Goal: Transaction & Acquisition: Purchase product/service

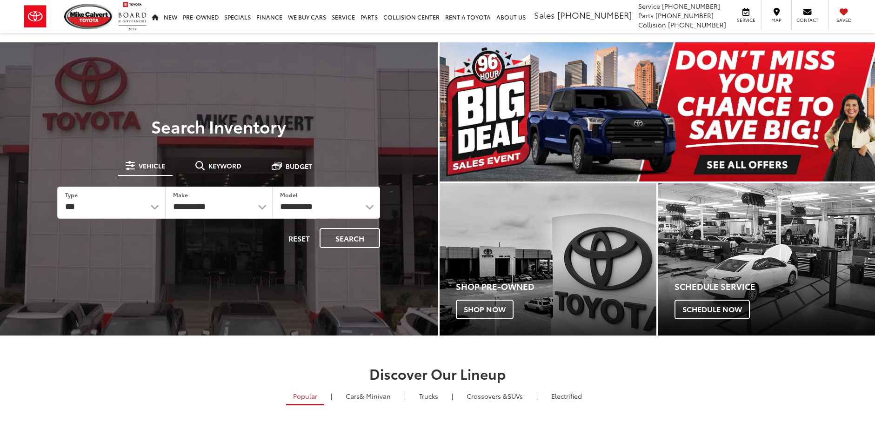
select select "******"
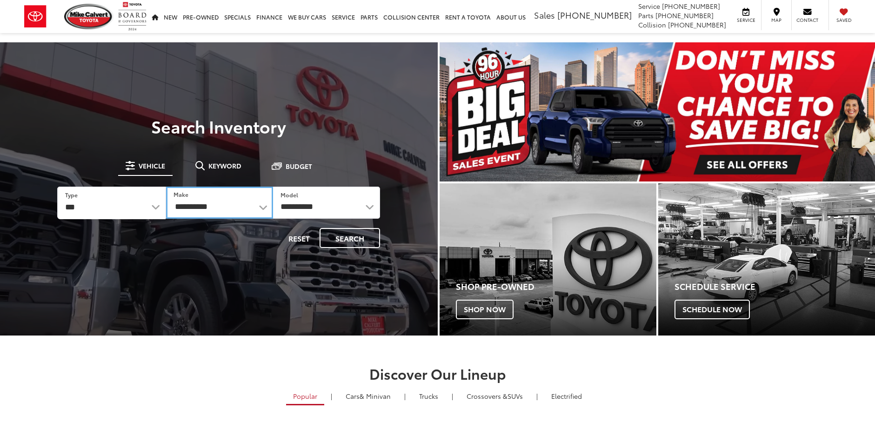
click at [263, 208] on select "**********" at bounding box center [219, 203] width 107 height 32
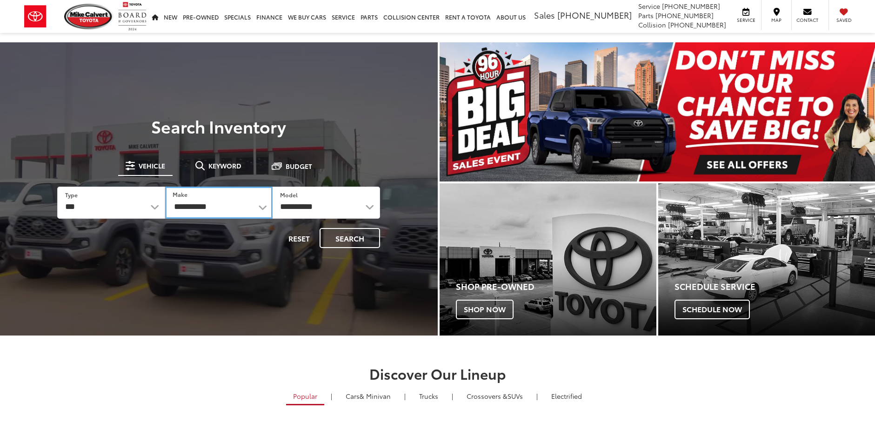
select select "******"
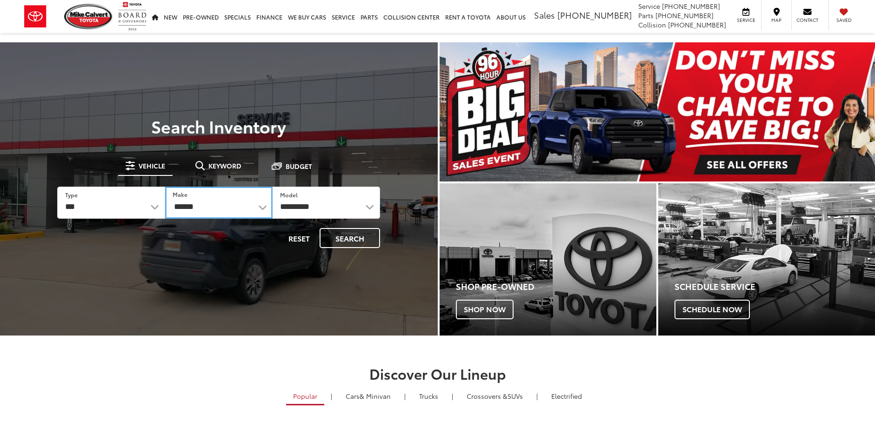
click at [165, 187] on select "******** ******" at bounding box center [219, 203] width 108 height 32
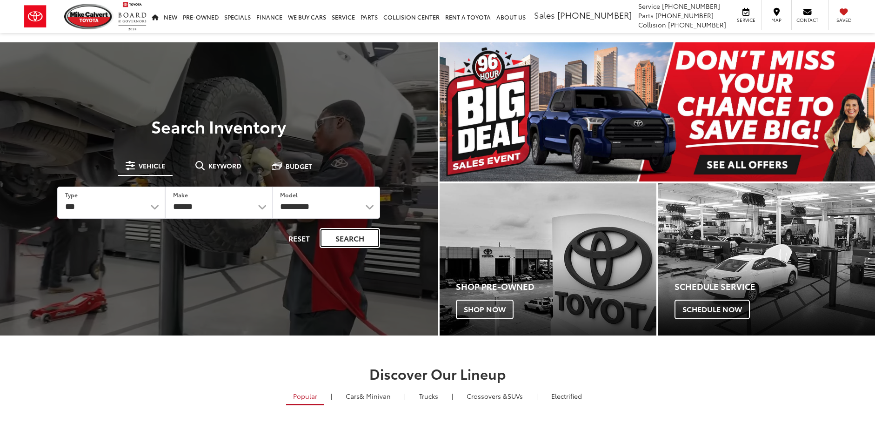
click at [345, 235] on button "Search" at bounding box center [350, 238] width 60 height 20
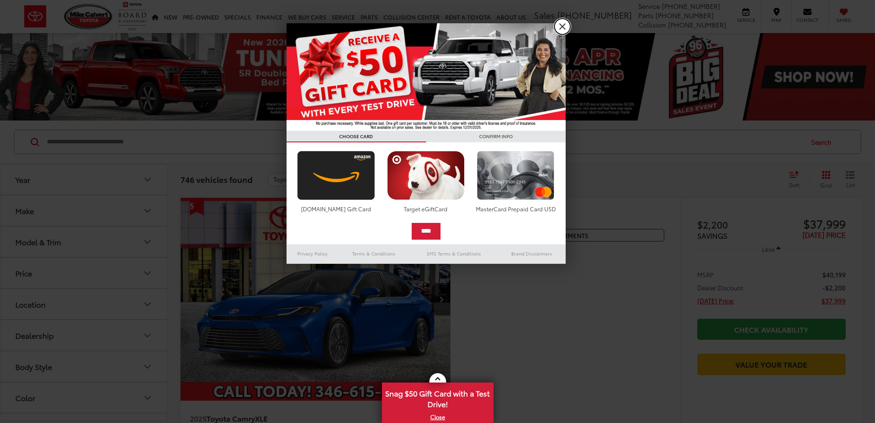
click at [562, 27] on link "X" at bounding box center [563, 27] width 16 height 16
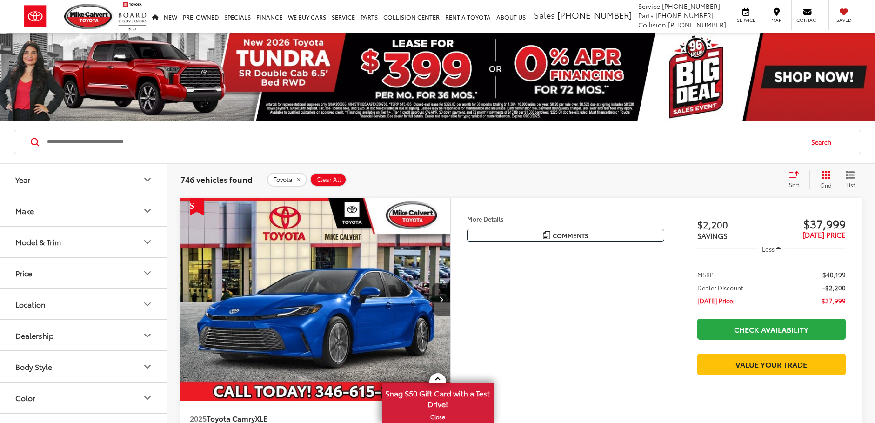
scroll to position [47, 0]
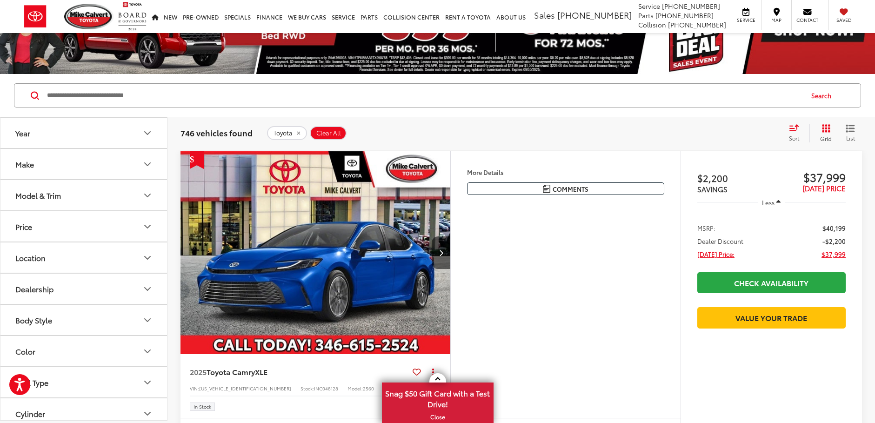
click at [792, 137] on span "Sort" at bounding box center [794, 138] width 10 height 8
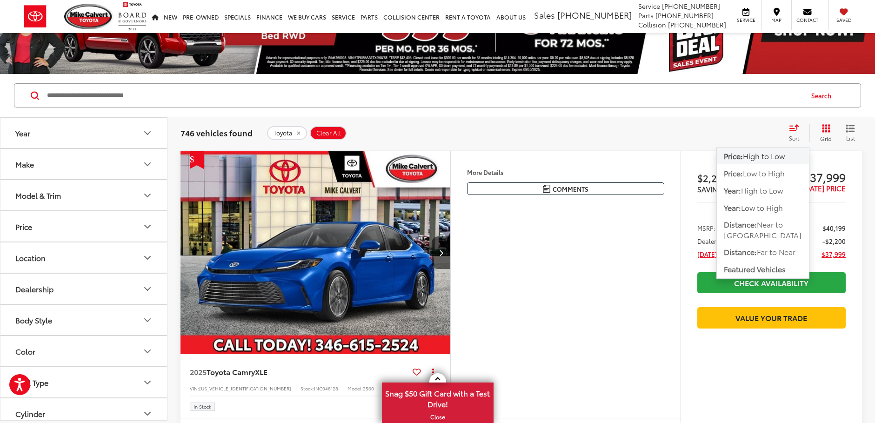
click at [760, 155] on span "High to Low" at bounding box center [764, 155] width 42 height 11
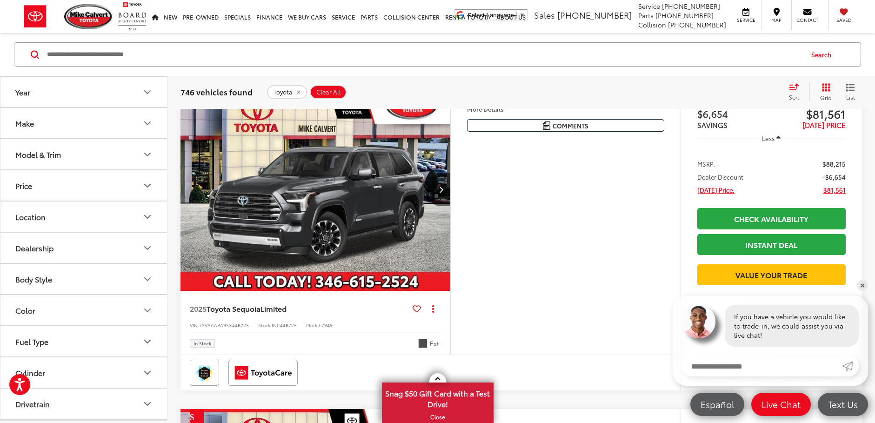
scroll to position [465, 0]
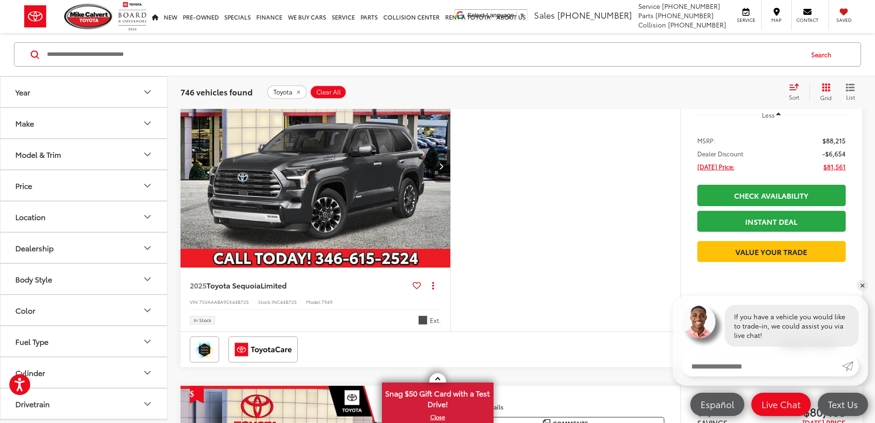
click at [439, 169] on icon "Next image" at bounding box center [441, 166] width 4 height 7
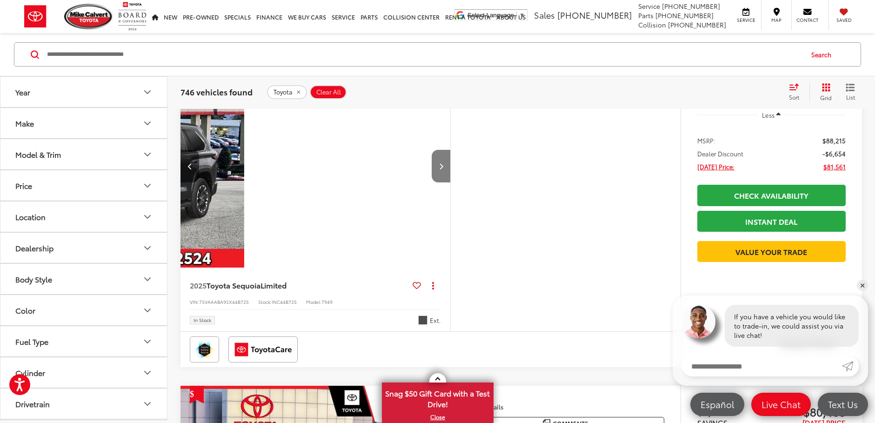
scroll to position [0, 271]
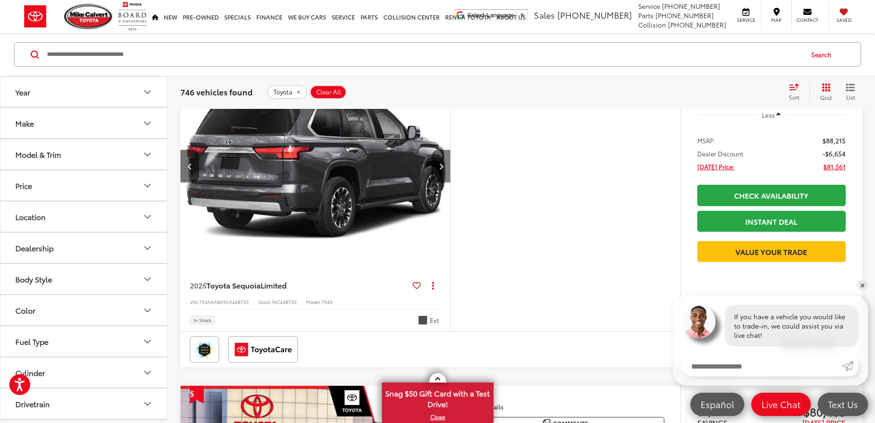
click at [437, 182] on button "Next image" at bounding box center [441, 166] width 19 height 33
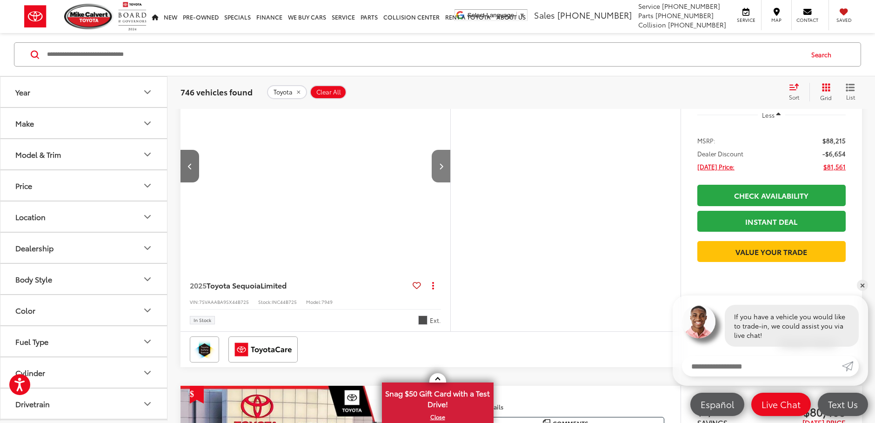
scroll to position [0, 543]
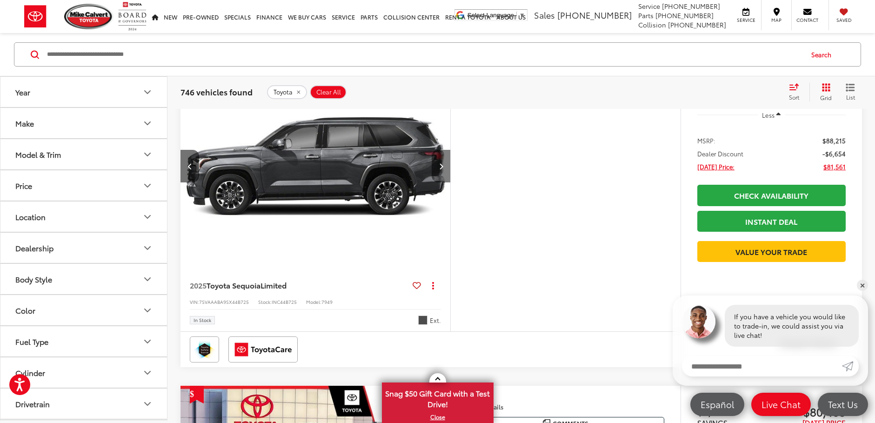
click at [439, 182] on button "Next image" at bounding box center [441, 166] width 19 height 33
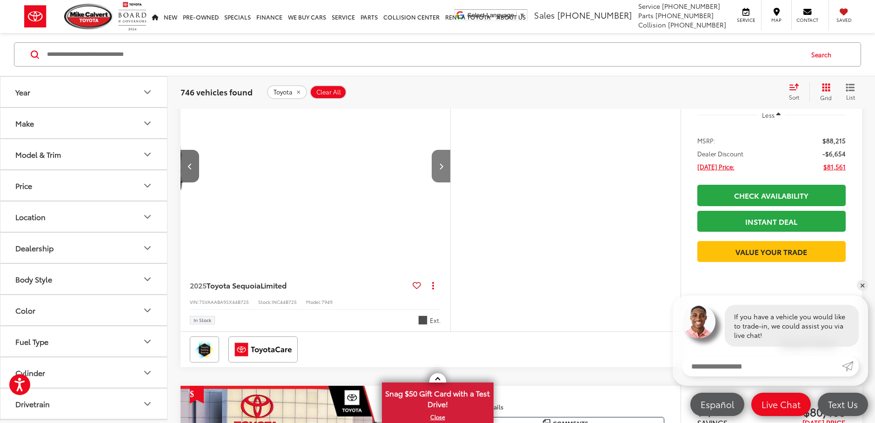
scroll to position [0, 814]
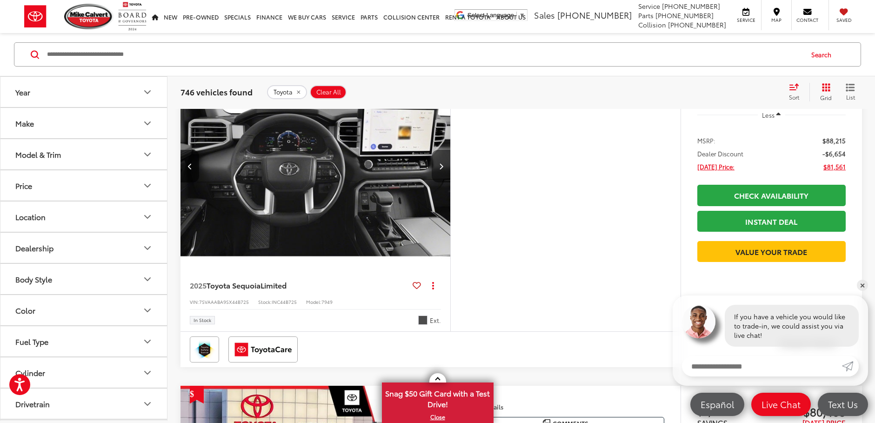
click at [439, 182] on button "Next image" at bounding box center [441, 166] width 19 height 33
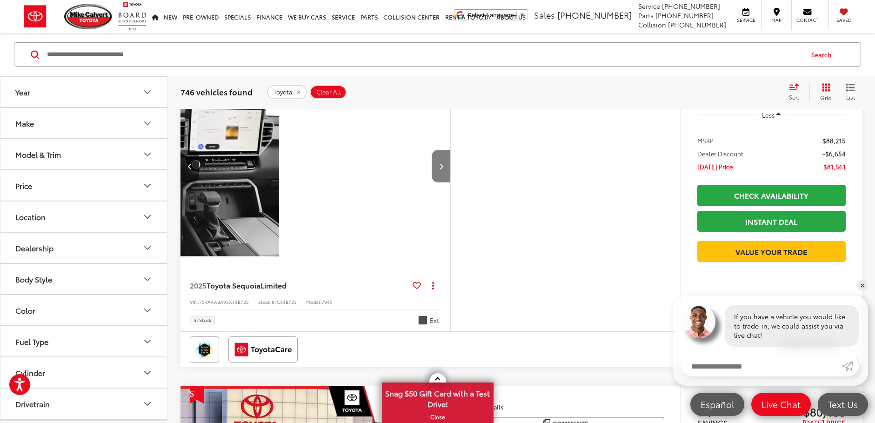
scroll to position [0, 1086]
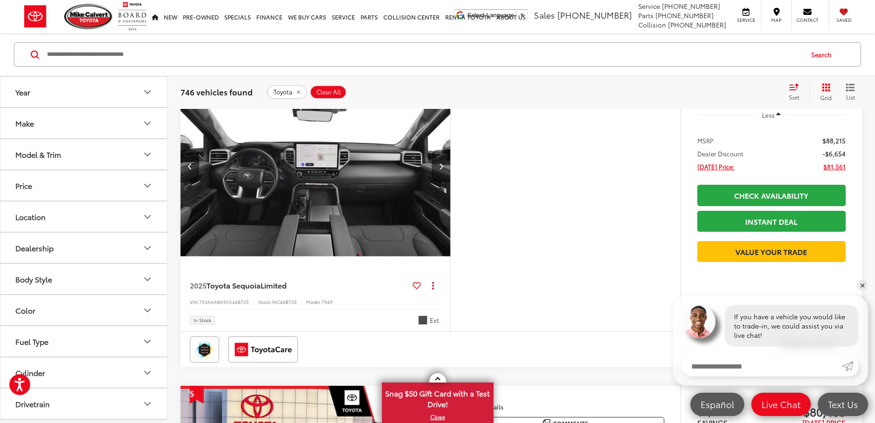
click at [439, 182] on button "Next image" at bounding box center [441, 166] width 19 height 33
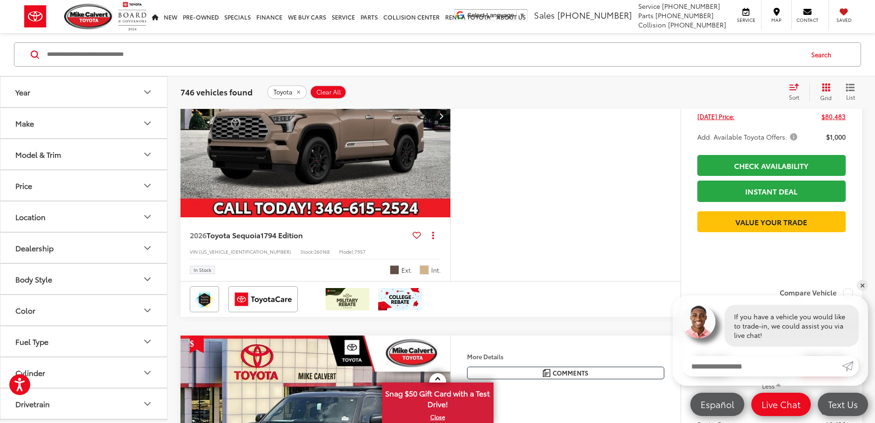
scroll to position [838, 0]
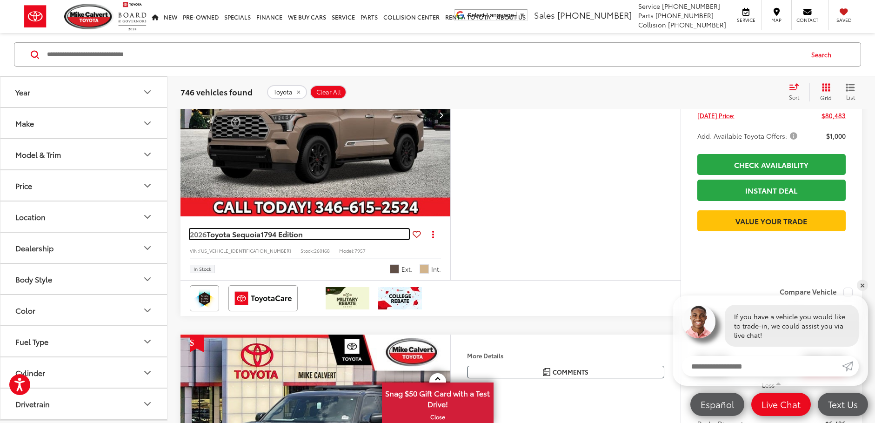
click at [274, 239] on span "1794 Edition" at bounding box center [282, 233] width 42 height 11
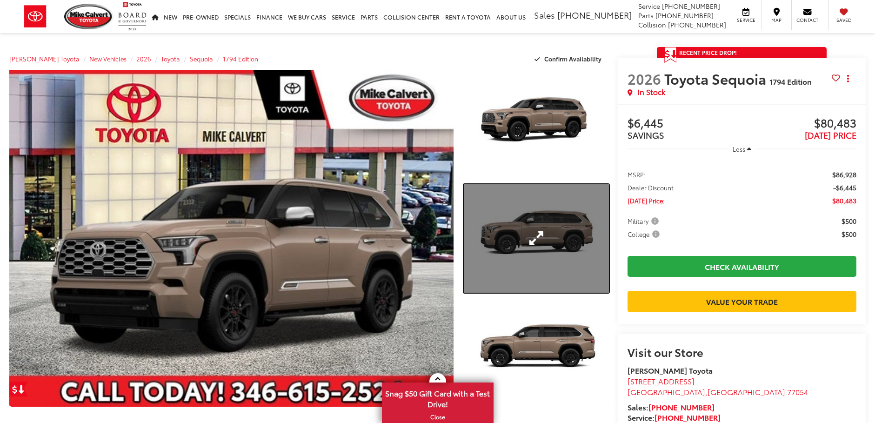
click at [549, 229] on link "Expand Photo 2" at bounding box center [536, 238] width 145 height 109
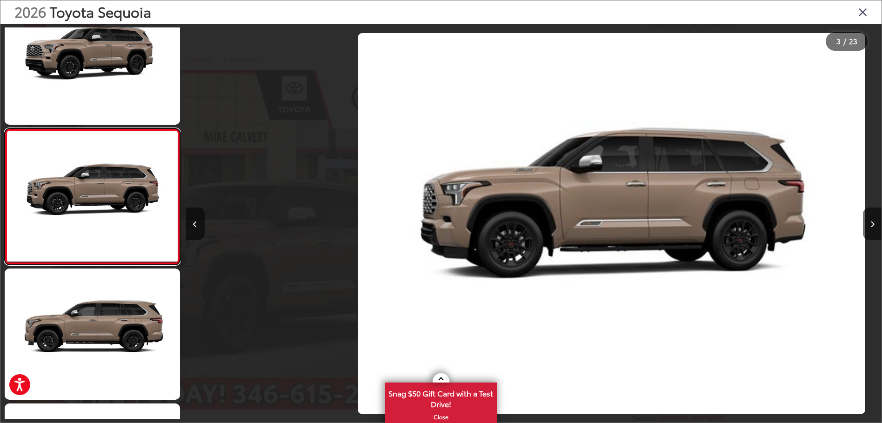
scroll to position [0, 1391]
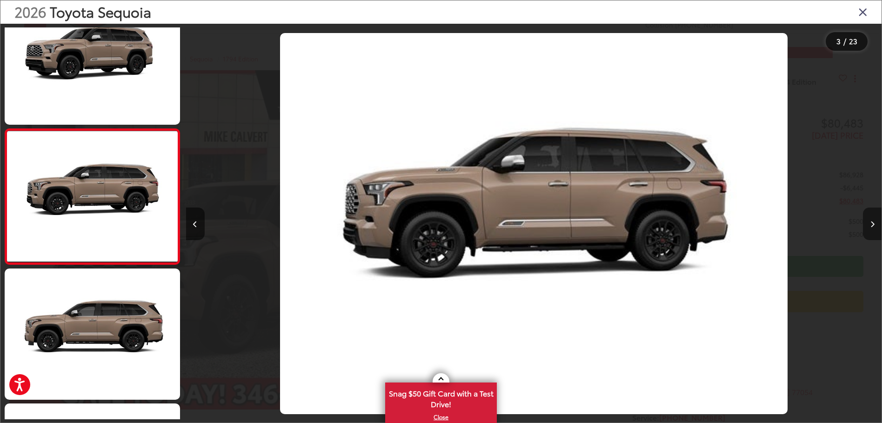
click at [875, 223] on button "Next image" at bounding box center [872, 224] width 19 height 33
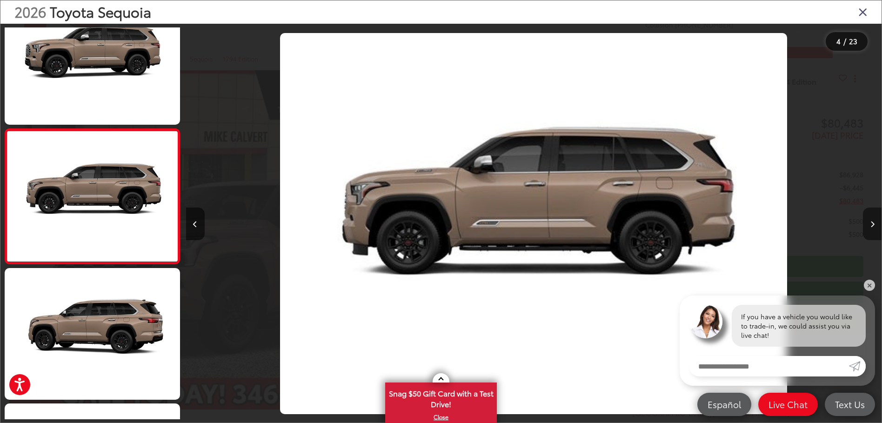
scroll to position [0, 0]
click at [875, 225] on button "Next image" at bounding box center [872, 224] width 19 height 33
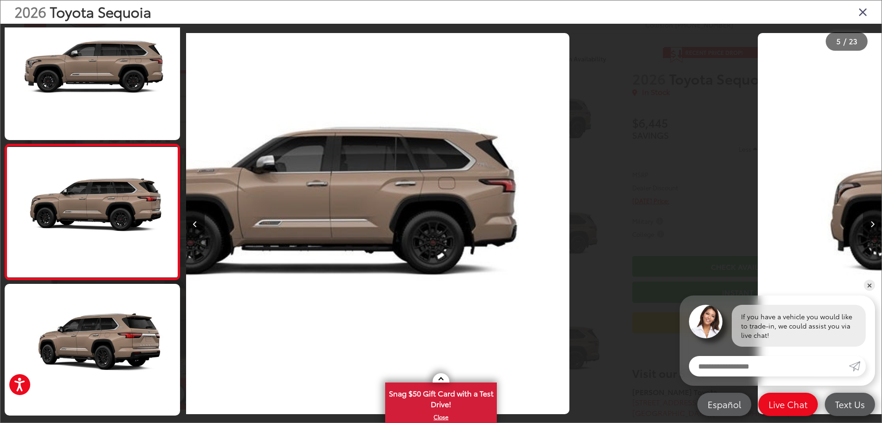
scroll to position [440, 0]
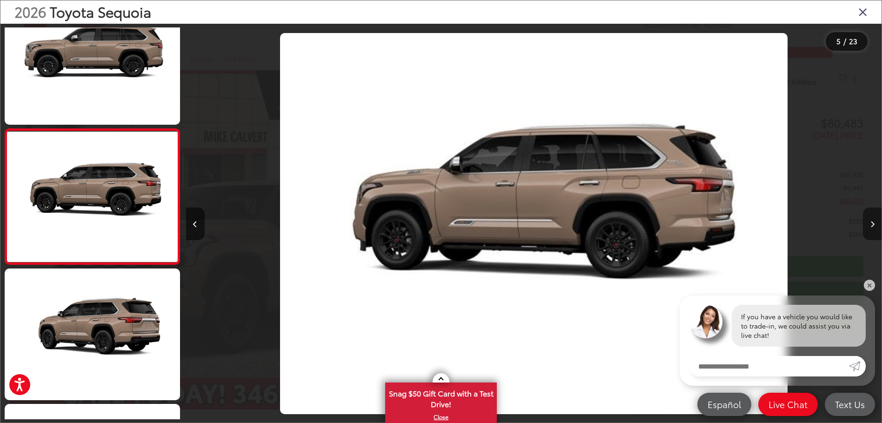
click at [875, 225] on button "Next image" at bounding box center [872, 224] width 19 height 33
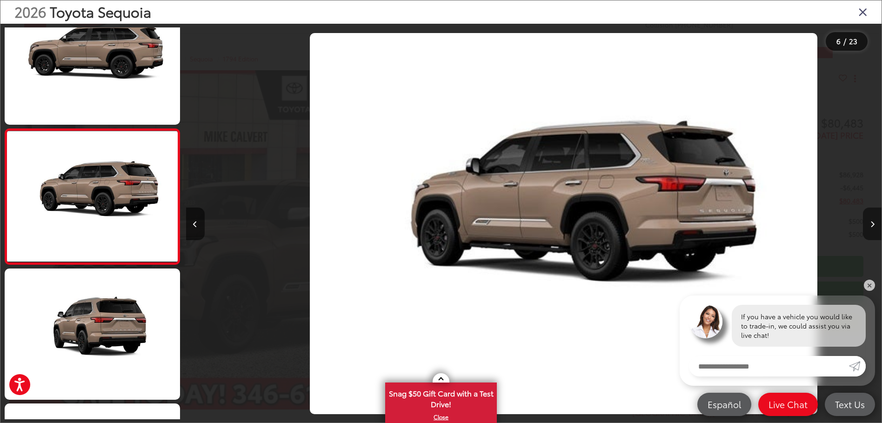
scroll to position [0, 3479]
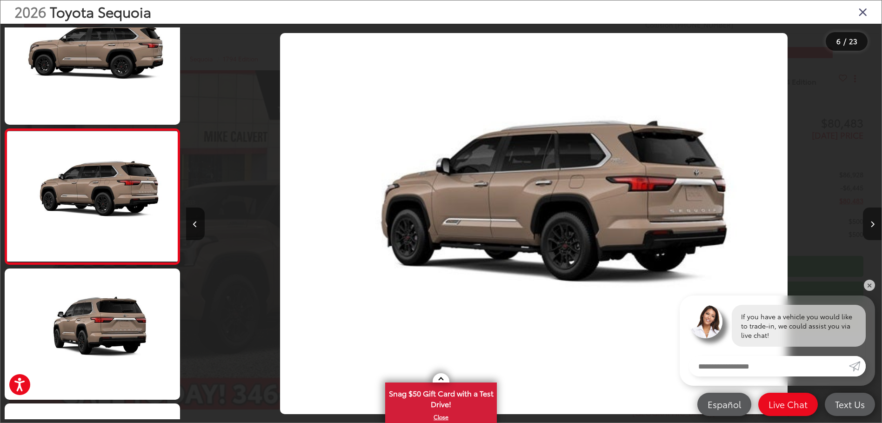
click at [875, 225] on button "Next image" at bounding box center [872, 224] width 19 height 33
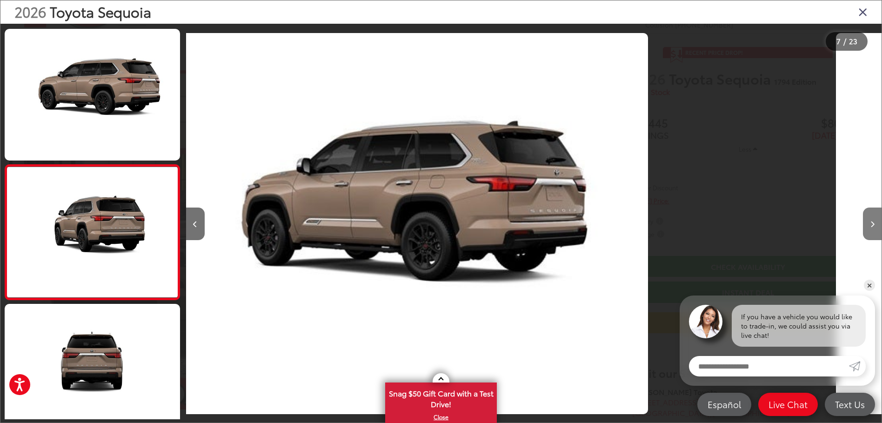
scroll to position [711, 0]
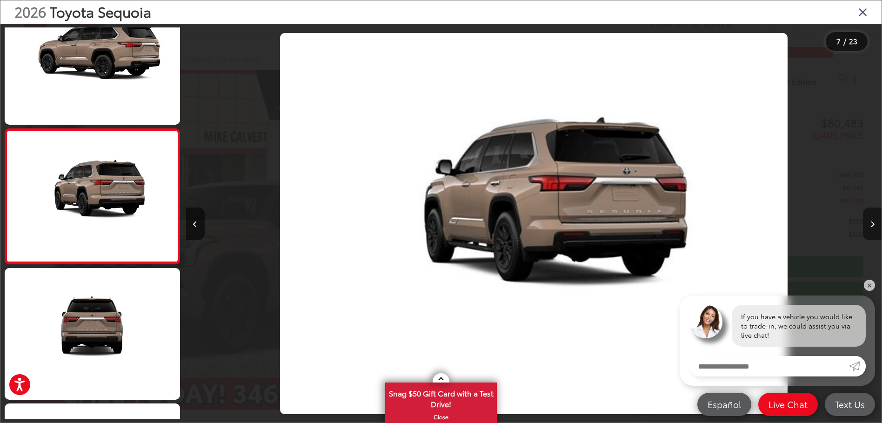
click at [875, 225] on button "Next image" at bounding box center [872, 224] width 19 height 33
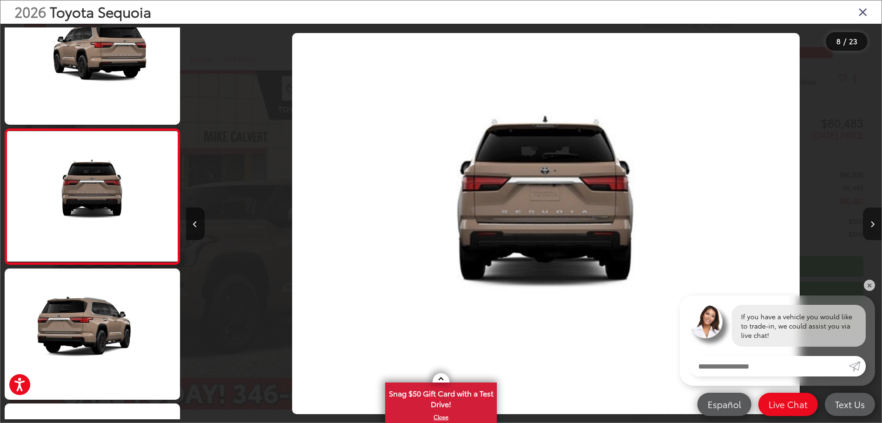
scroll to position [0, 4871]
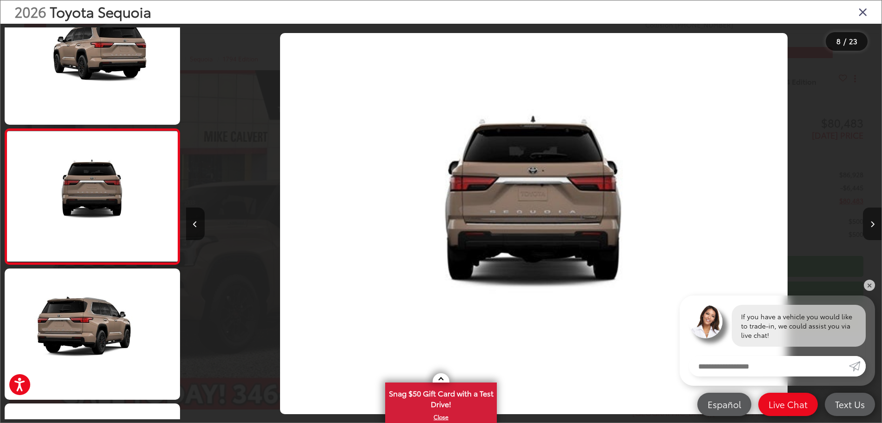
click at [875, 225] on button "Next image" at bounding box center [872, 224] width 19 height 33
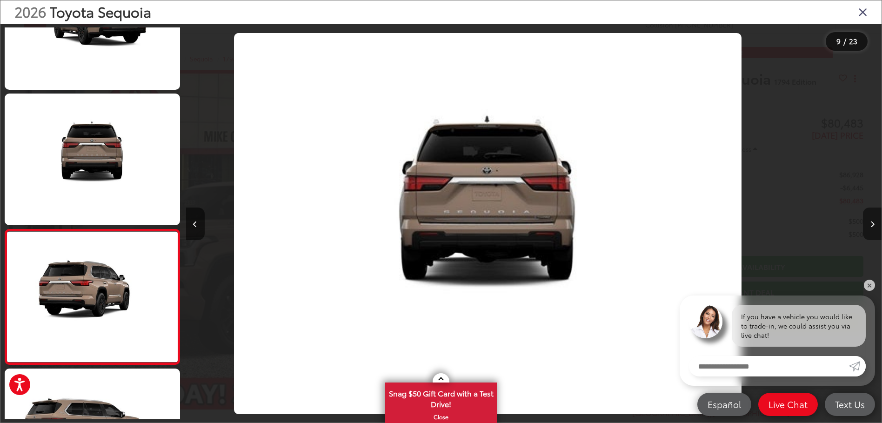
scroll to position [0, 0]
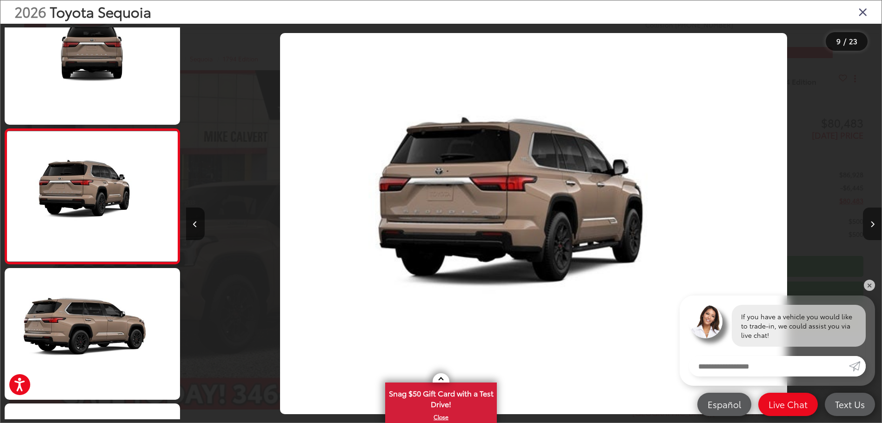
click at [875, 225] on button "Next image" at bounding box center [872, 224] width 19 height 33
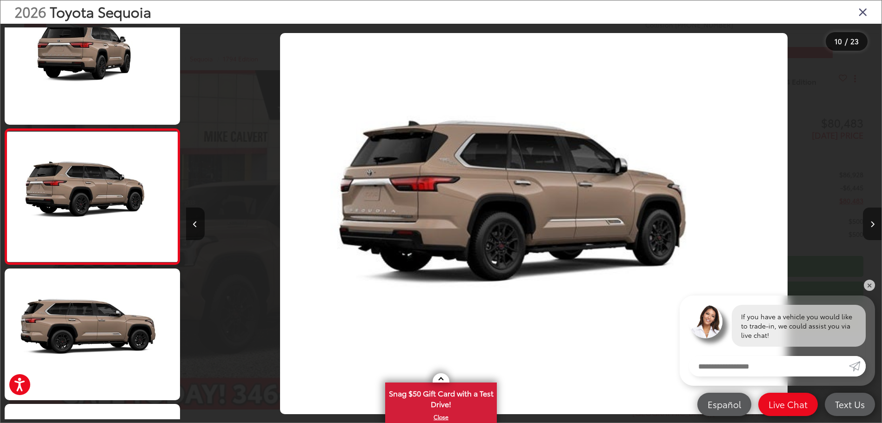
click at [875, 225] on button "Next image" at bounding box center [872, 224] width 19 height 33
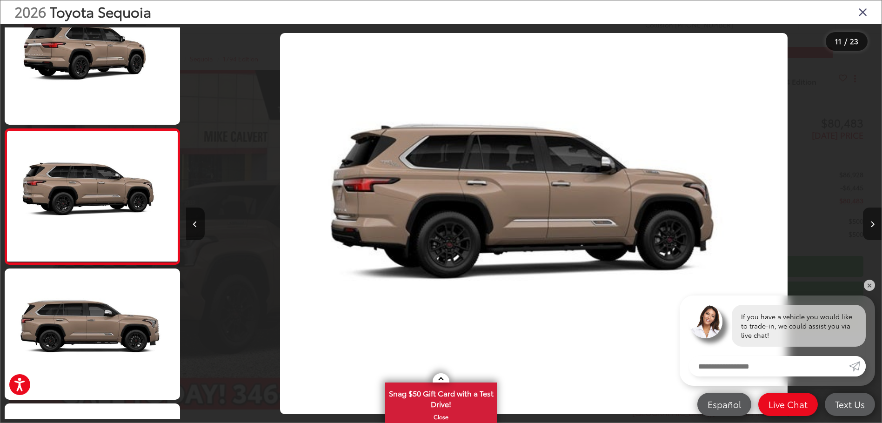
click at [875, 225] on button "Next image" at bounding box center [872, 224] width 19 height 33
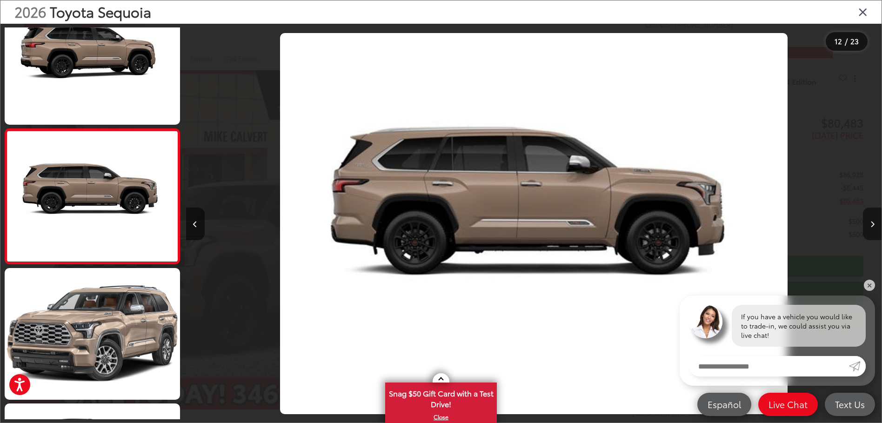
click at [875, 225] on button "Next image" at bounding box center [872, 224] width 19 height 33
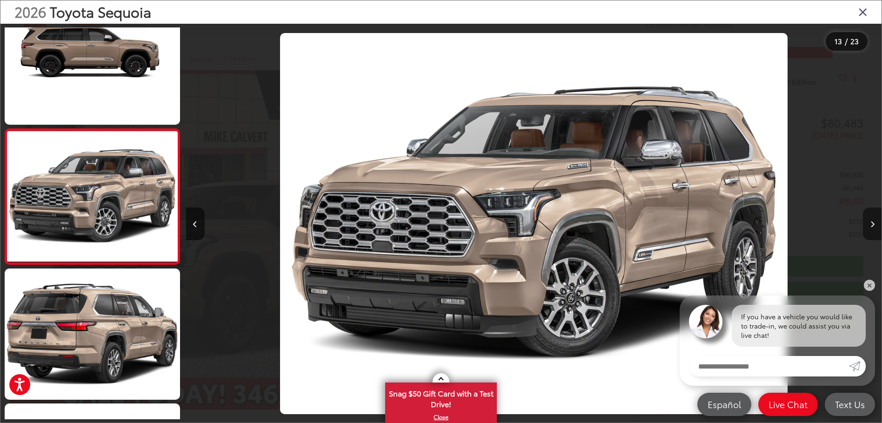
click at [875, 225] on button "Next image" at bounding box center [872, 224] width 19 height 33
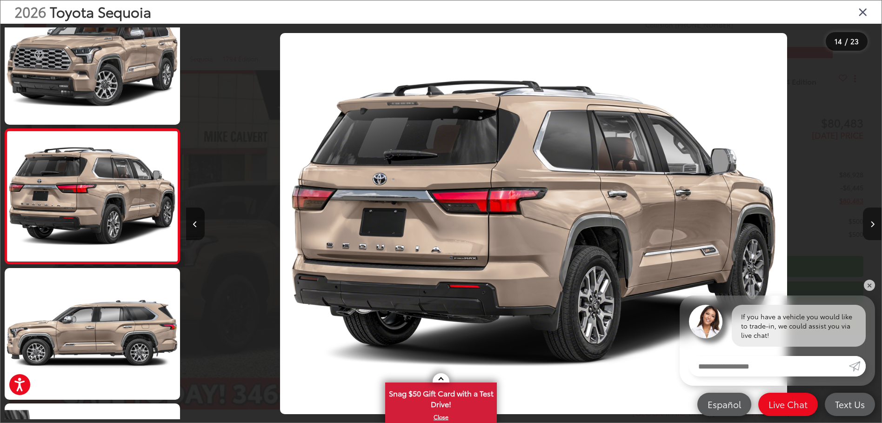
click at [875, 225] on button "Next image" at bounding box center [872, 224] width 19 height 33
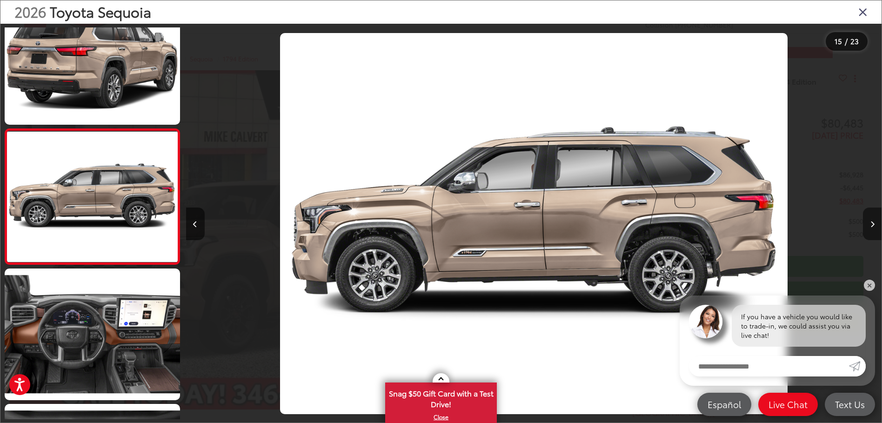
click at [875, 225] on button "Next image" at bounding box center [872, 224] width 19 height 33
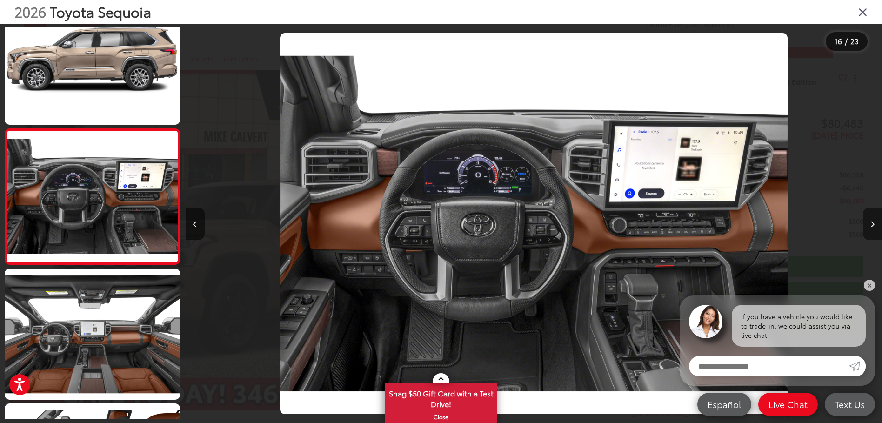
click at [875, 225] on button "Next image" at bounding box center [872, 224] width 19 height 33
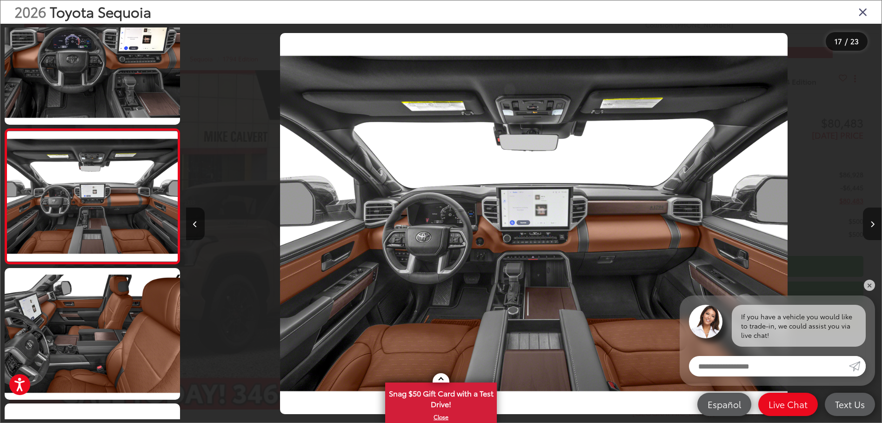
click at [875, 225] on button "Next image" at bounding box center [872, 224] width 19 height 33
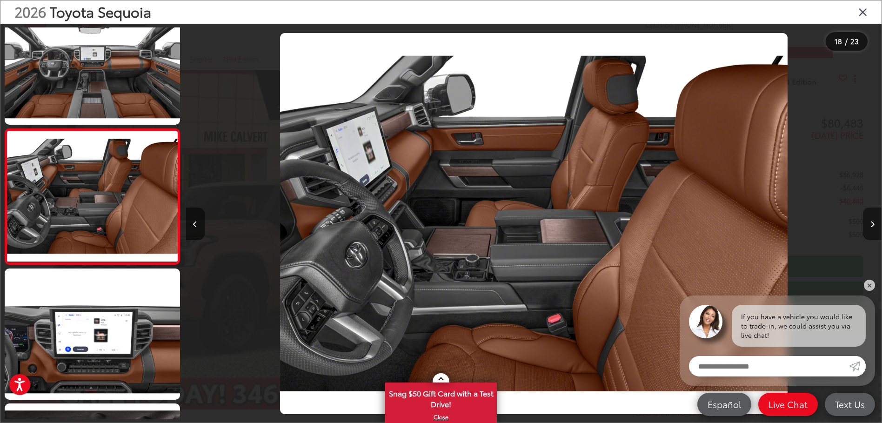
click at [875, 225] on button "Next image" at bounding box center [872, 224] width 19 height 33
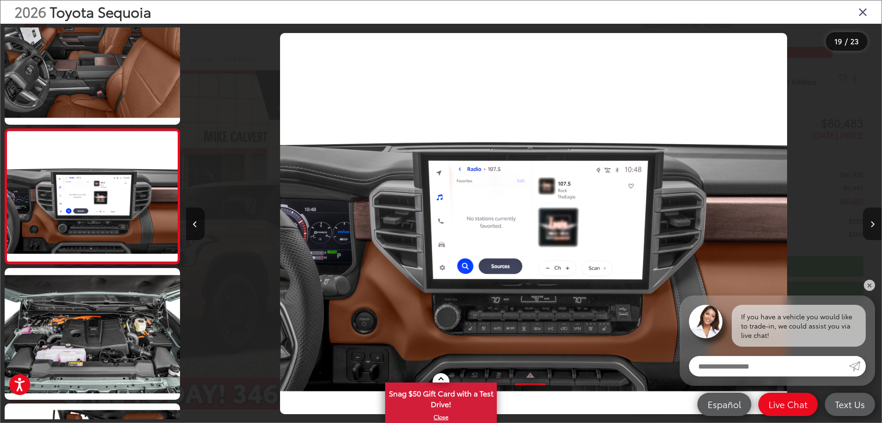
click at [875, 225] on button "Next image" at bounding box center [872, 224] width 19 height 33
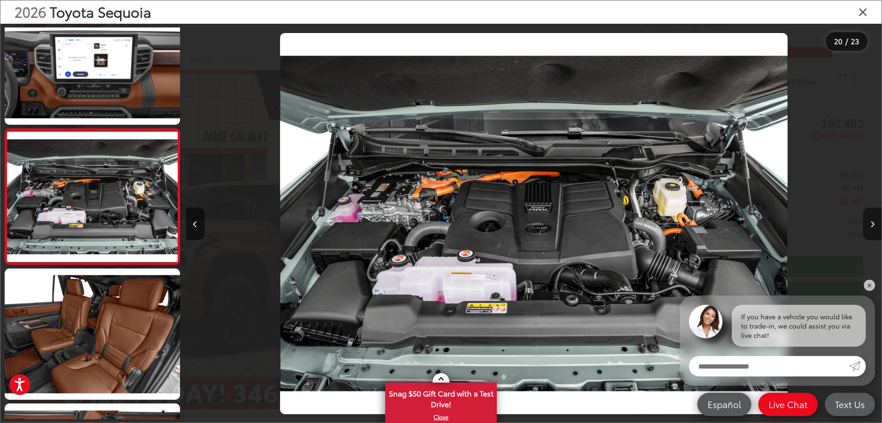
click at [875, 225] on button "Next image" at bounding box center [872, 224] width 19 height 33
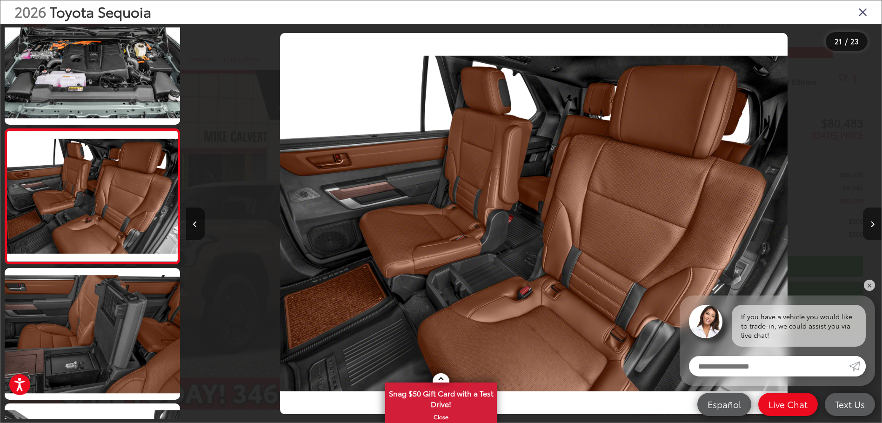
click at [875, 225] on button "Next image" at bounding box center [872, 224] width 19 height 33
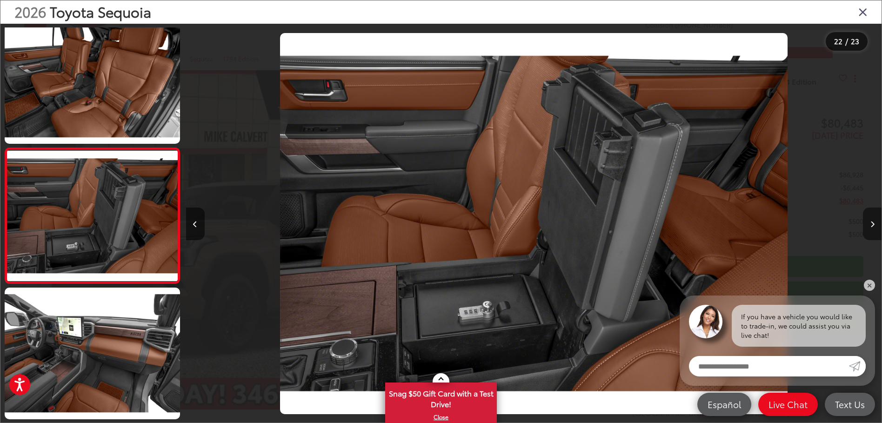
click at [875, 225] on button "Next image" at bounding box center [872, 224] width 19 height 33
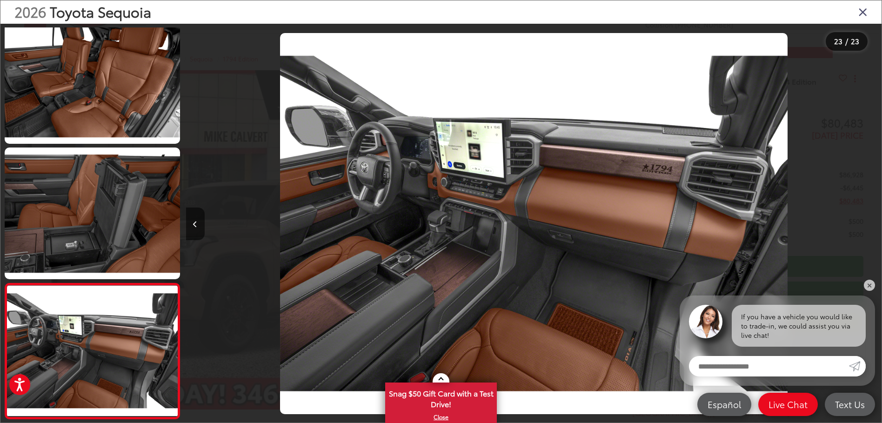
click at [875, 225] on div at bounding box center [795, 224] width 174 height 400
click at [863, 13] on icon "Close gallery" at bounding box center [863, 12] width 9 height 12
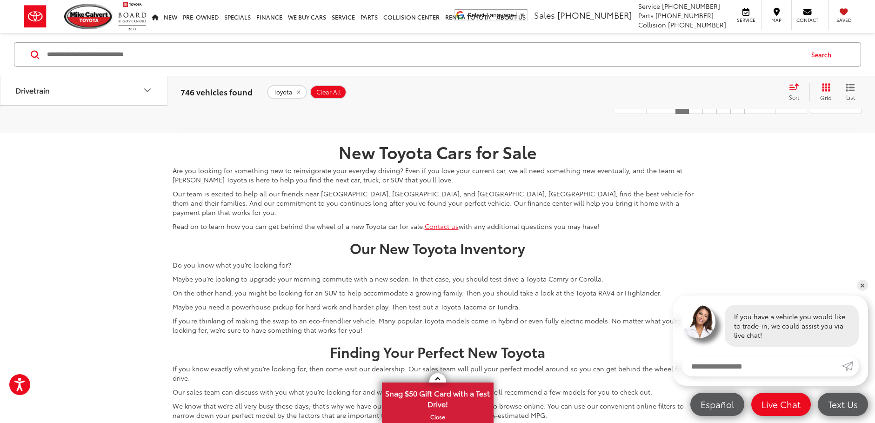
scroll to position [3996, 0]
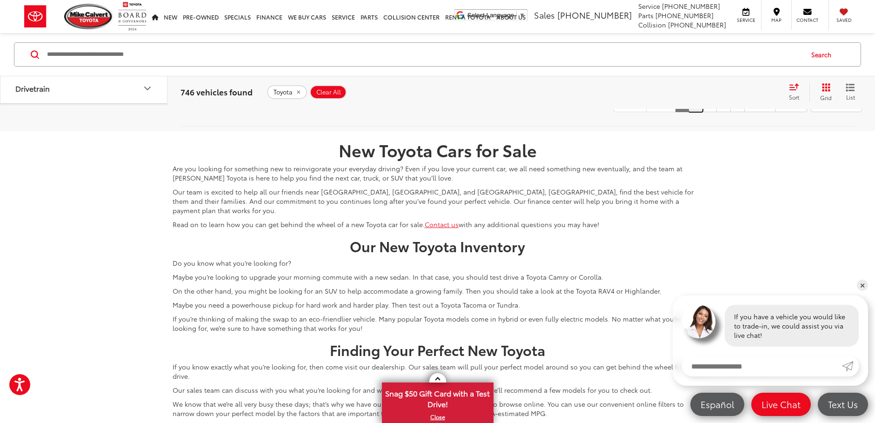
click at [689, 112] on link "2" at bounding box center [696, 103] width 14 height 17
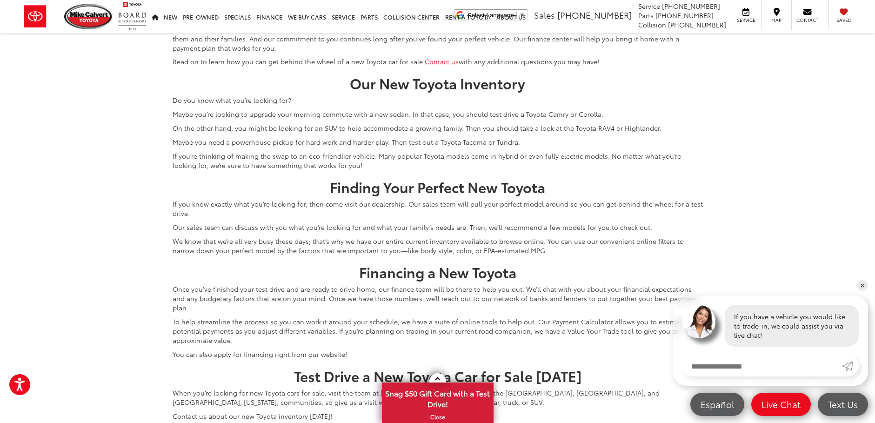
scroll to position [4183, 0]
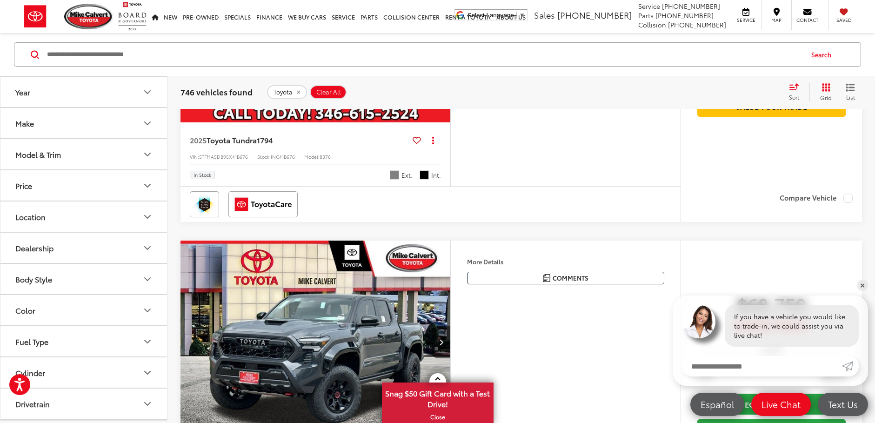
scroll to position [419, 0]
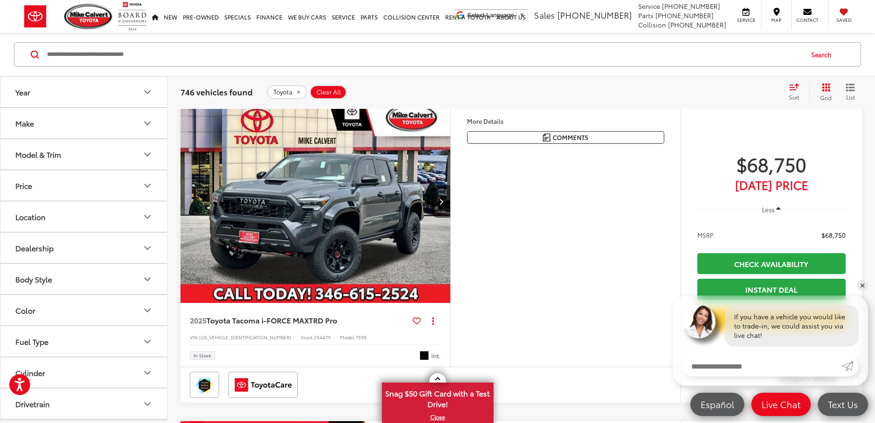
click at [414, 215] on img "2025 Toyota Tacoma i-FORCE MAX TRD Pro 0" at bounding box center [315, 202] width 271 height 204
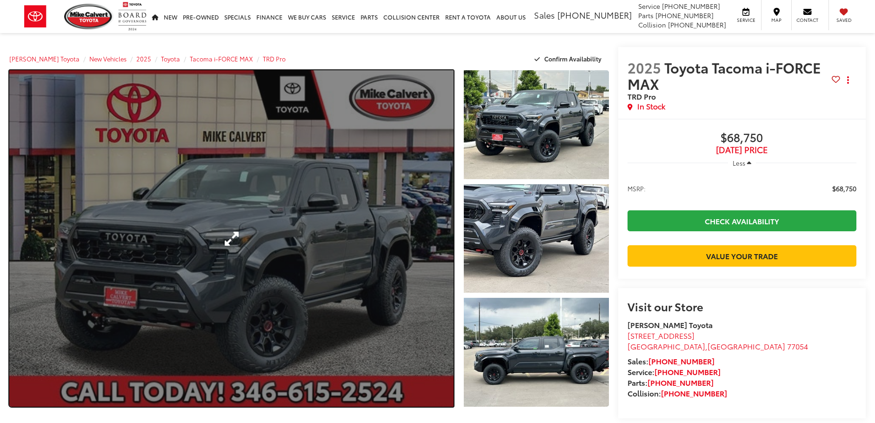
click at [361, 241] on link "Expand Photo 0" at bounding box center [231, 238] width 444 height 336
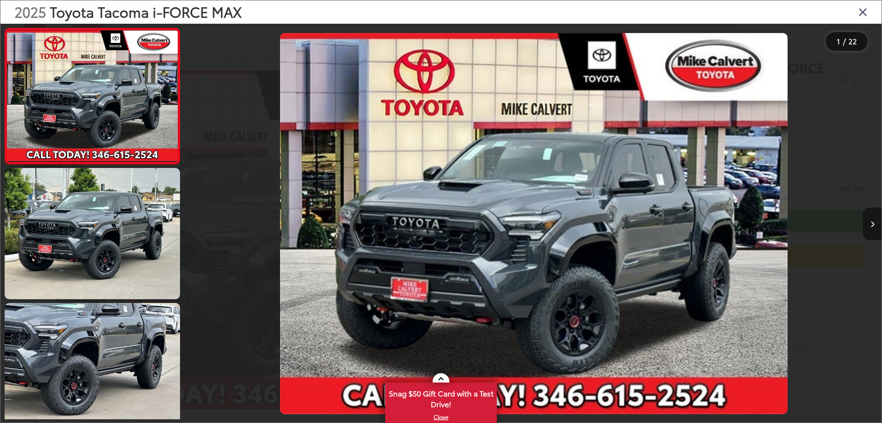
click at [873, 219] on button "Next image" at bounding box center [872, 224] width 19 height 33
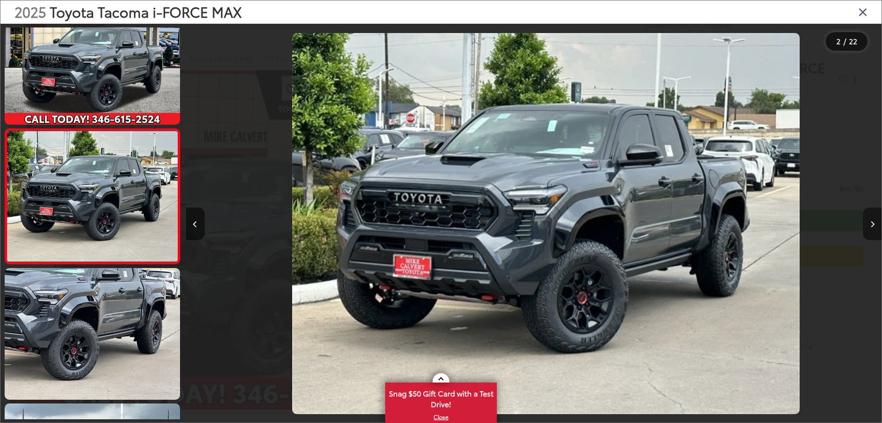
scroll to position [0, 696]
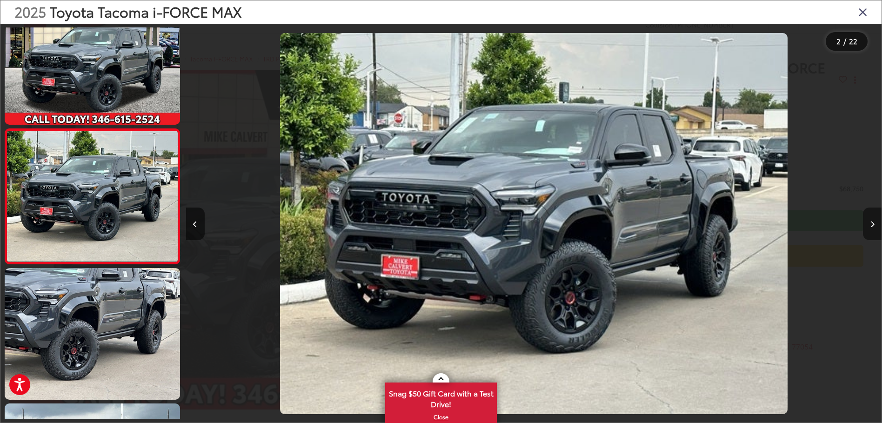
click at [873, 219] on button "Next image" at bounding box center [872, 224] width 19 height 33
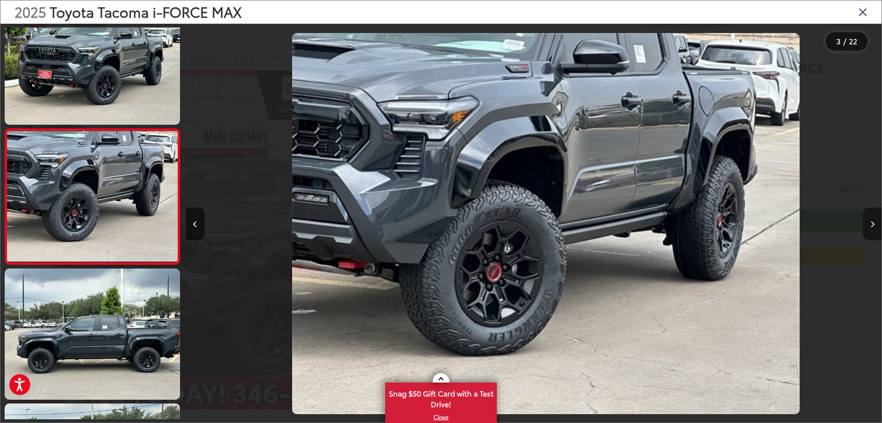
scroll to position [0, 1391]
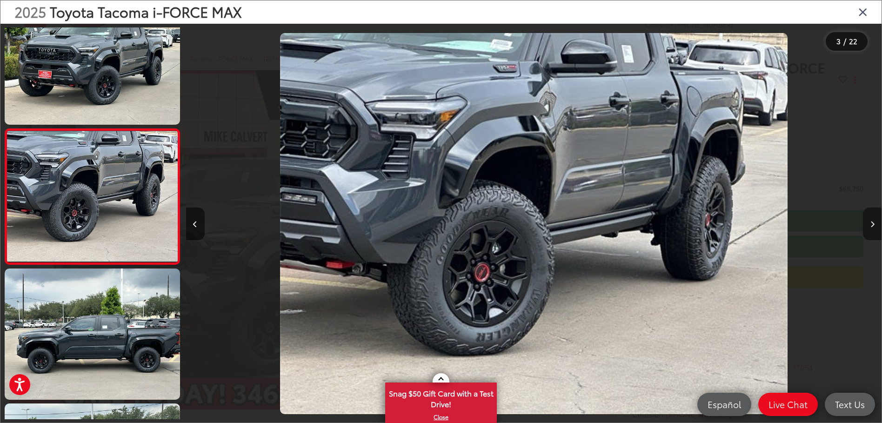
click at [873, 219] on button "Next image" at bounding box center [872, 224] width 19 height 33
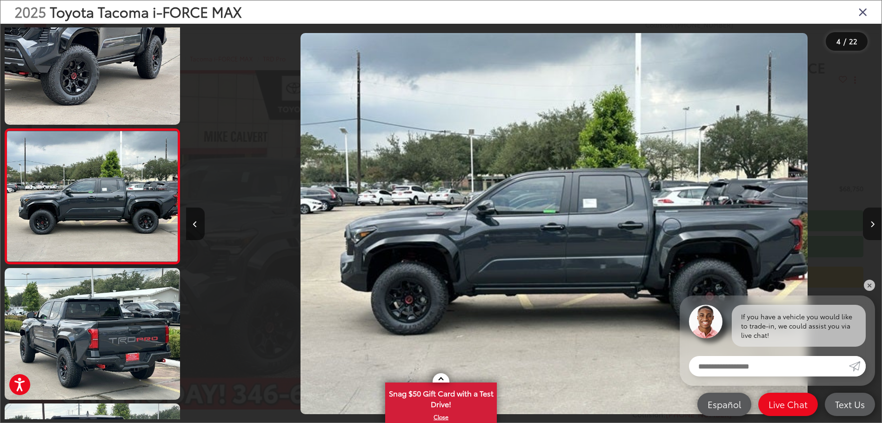
scroll to position [0, 2088]
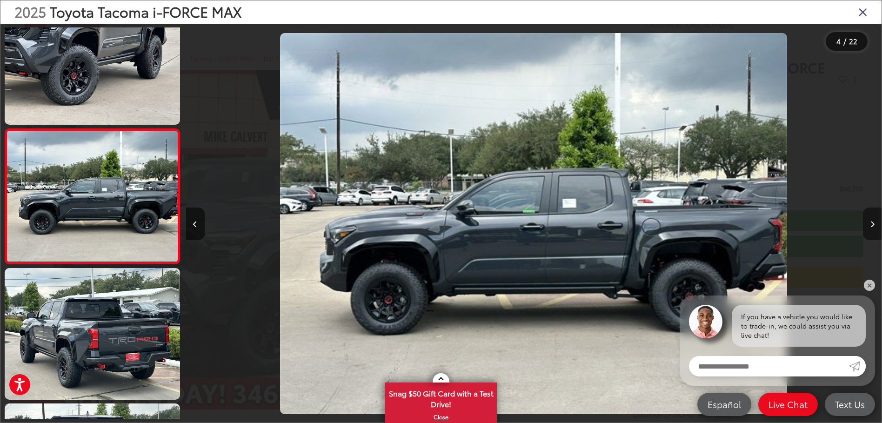
click at [873, 219] on button "Next image" at bounding box center [872, 224] width 19 height 33
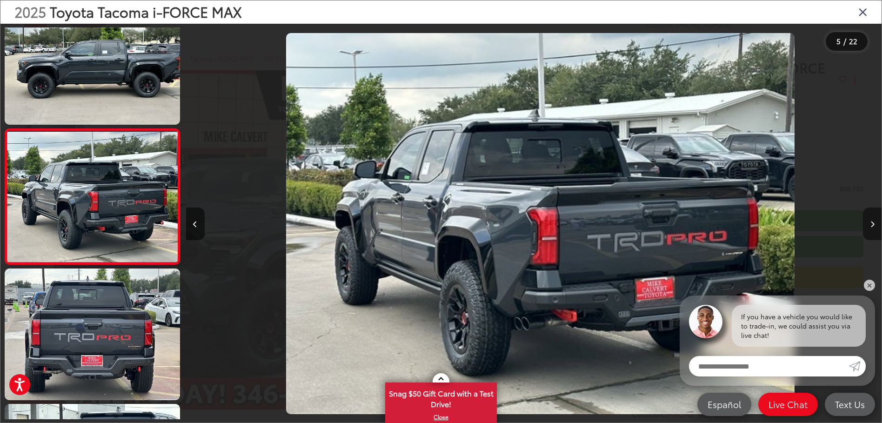
scroll to position [0, 2783]
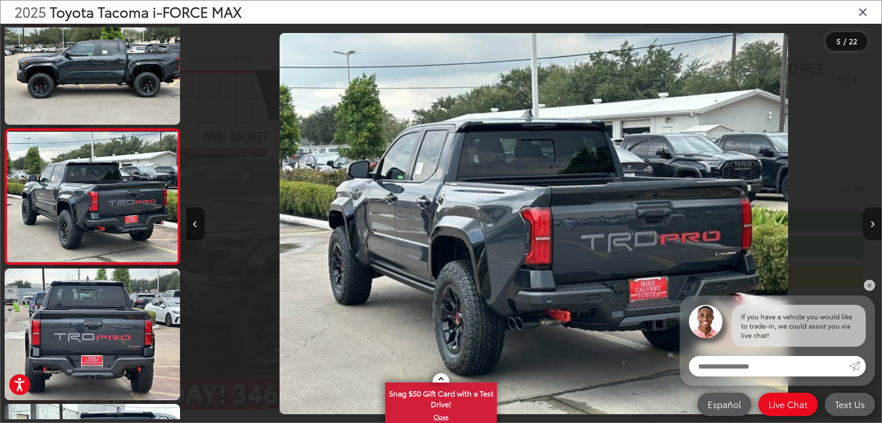
click at [873, 219] on button "Next image" at bounding box center [872, 224] width 19 height 33
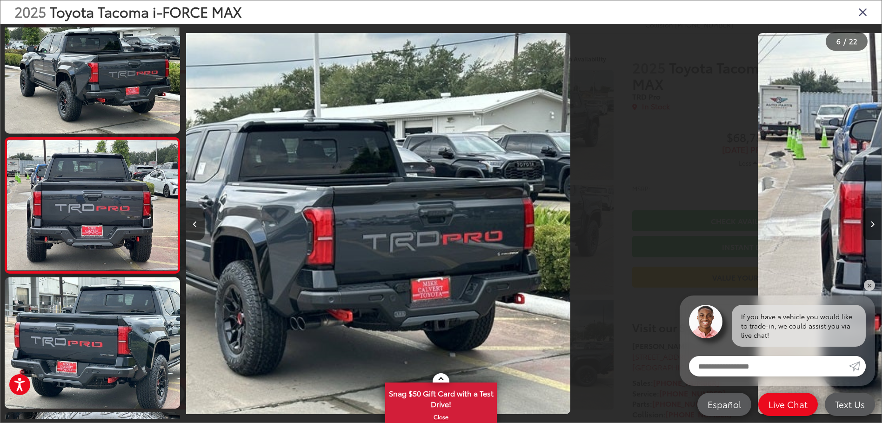
scroll to position [576, 0]
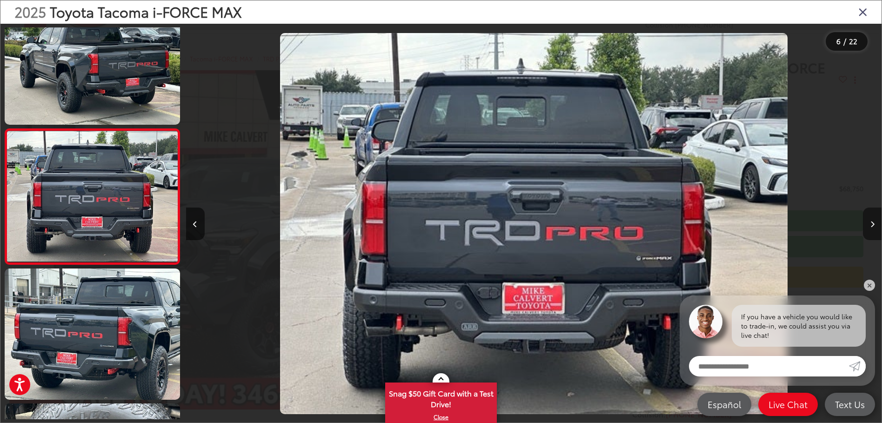
click at [873, 219] on button "Next image" at bounding box center [872, 224] width 19 height 33
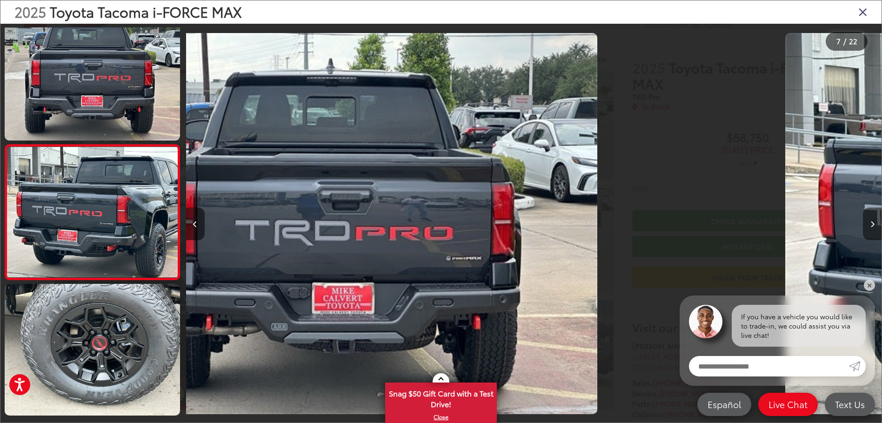
scroll to position [711, 0]
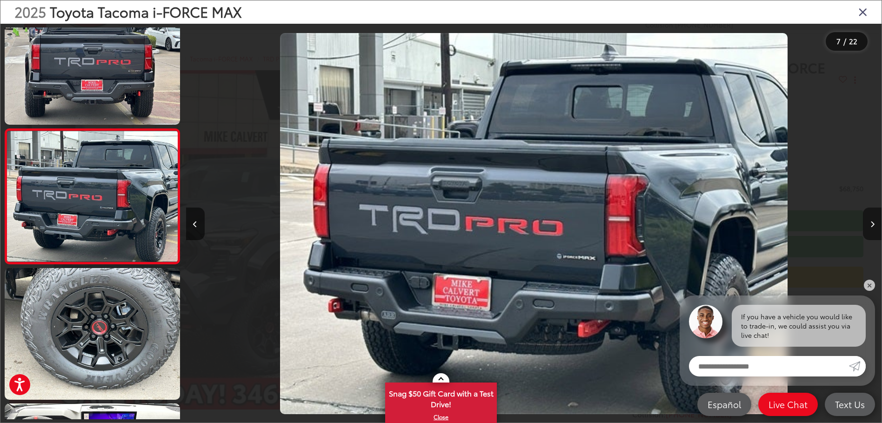
click at [873, 219] on button "Next image" at bounding box center [872, 224] width 19 height 33
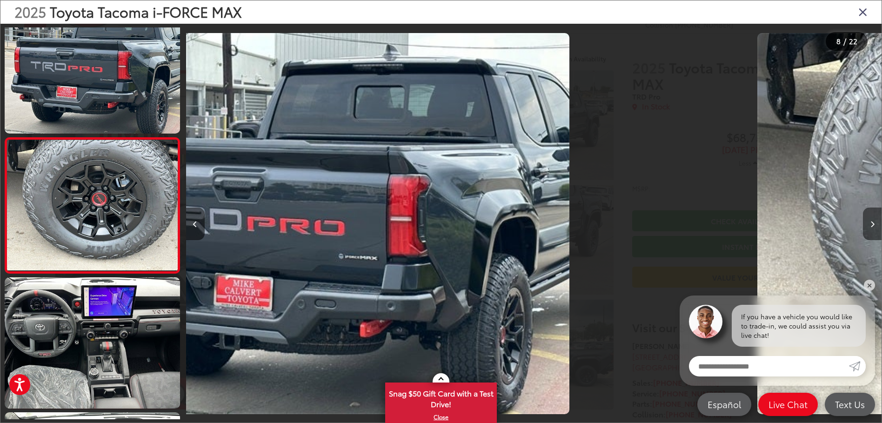
scroll to position [846, 0]
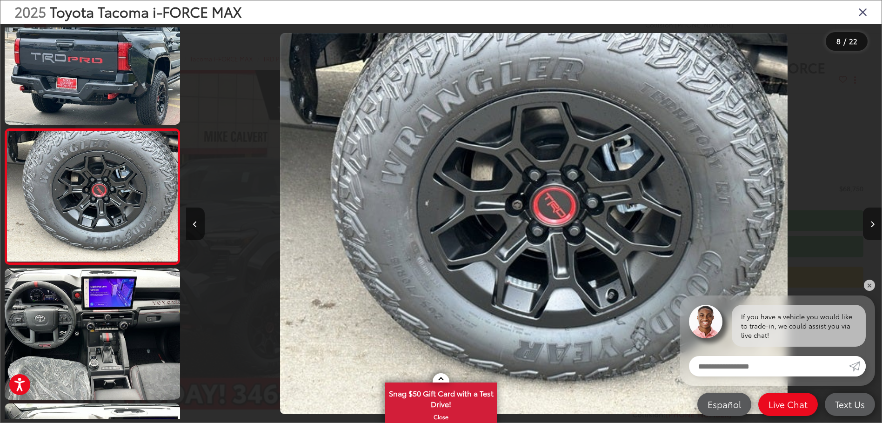
click at [873, 219] on button "Next image" at bounding box center [872, 224] width 19 height 33
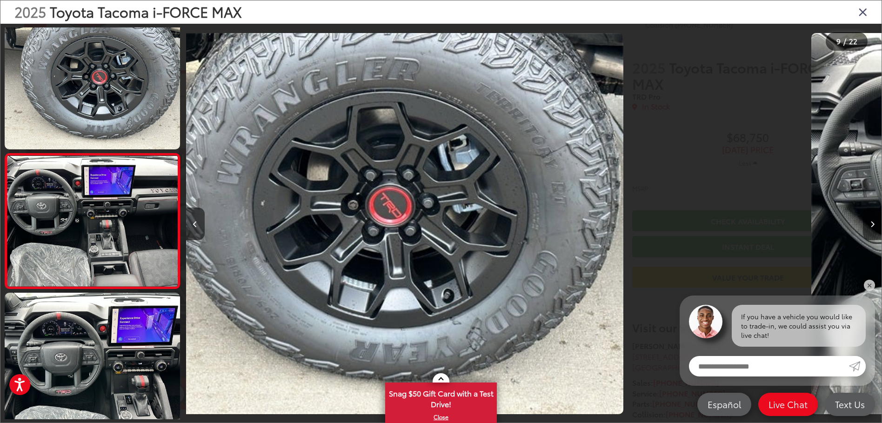
scroll to position [0, 0]
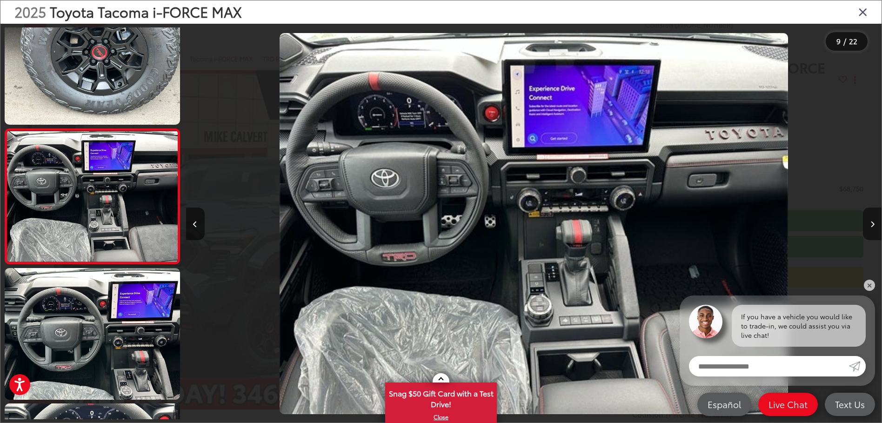
click at [873, 219] on button "Next image" at bounding box center [872, 224] width 19 height 33
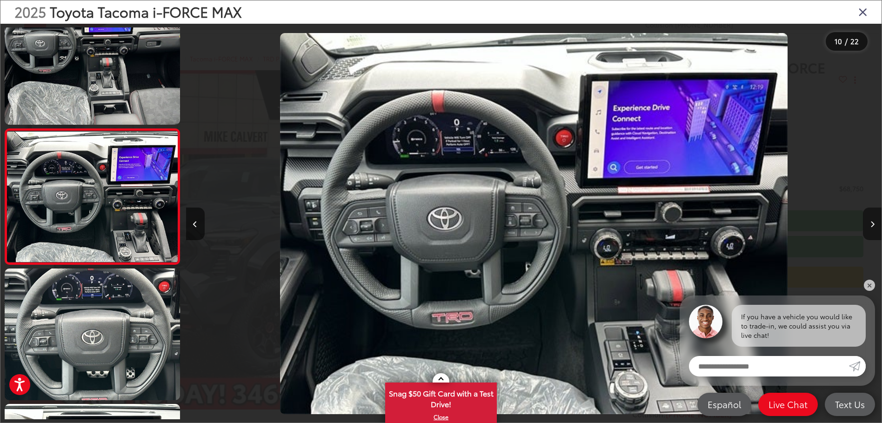
click at [873, 219] on button "Next image" at bounding box center [872, 224] width 19 height 33
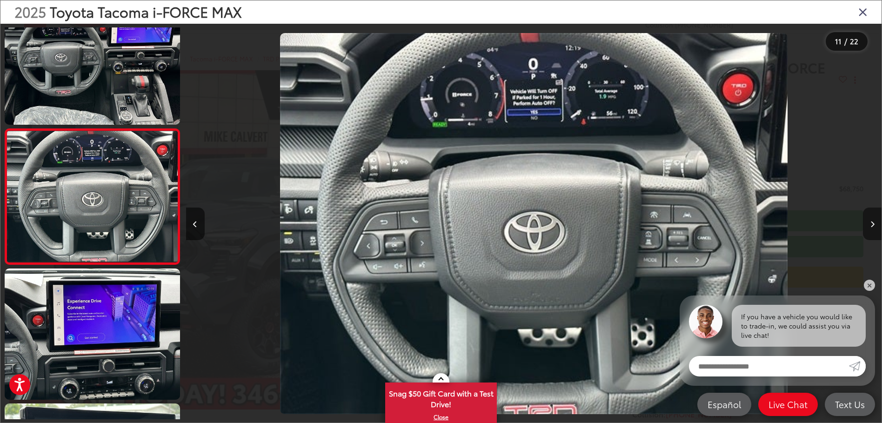
click at [873, 219] on button "Next image" at bounding box center [872, 224] width 19 height 33
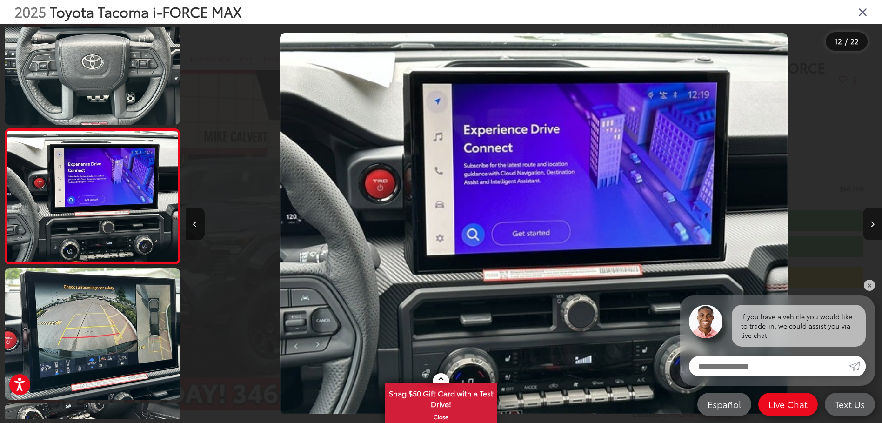
click at [873, 219] on button "Next image" at bounding box center [872, 224] width 19 height 33
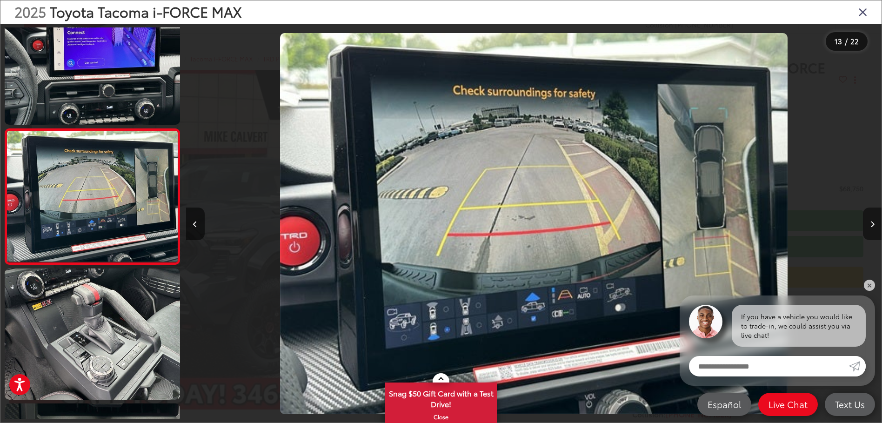
click at [873, 219] on button "Next image" at bounding box center [872, 224] width 19 height 33
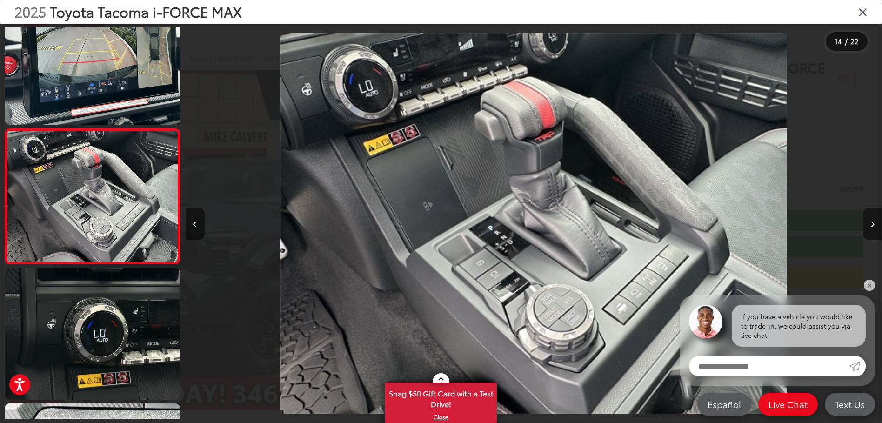
click at [873, 219] on button "Next image" at bounding box center [872, 224] width 19 height 33
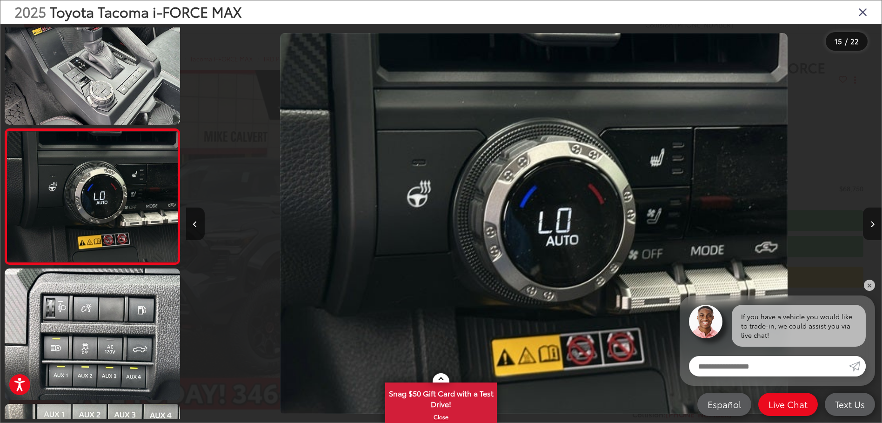
click at [873, 219] on button "Next image" at bounding box center [872, 224] width 19 height 33
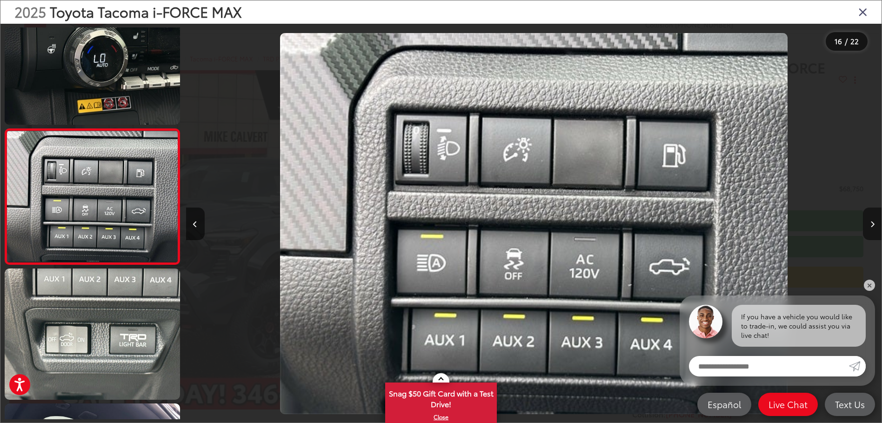
click at [873, 219] on button "Next image" at bounding box center [872, 224] width 19 height 33
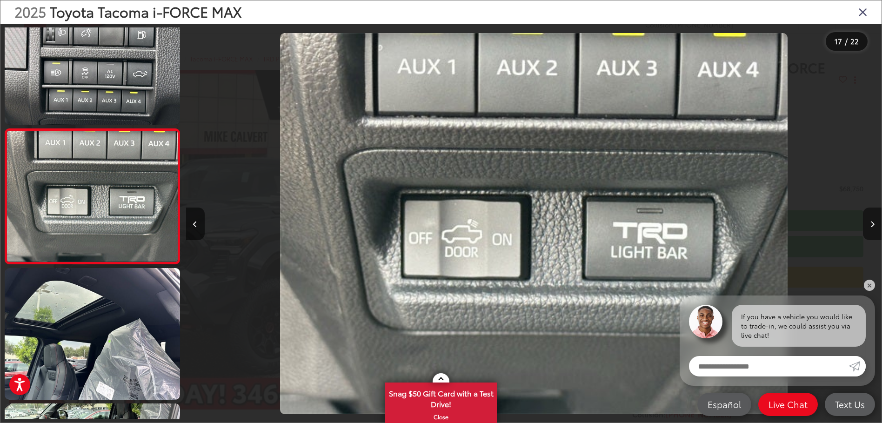
click at [873, 219] on button "Next image" at bounding box center [872, 224] width 19 height 33
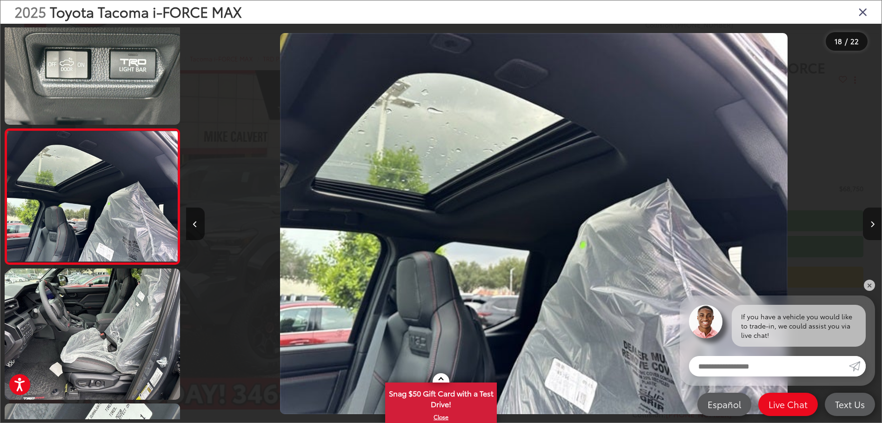
click at [873, 219] on button "Next image" at bounding box center [872, 224] width 19 height 33
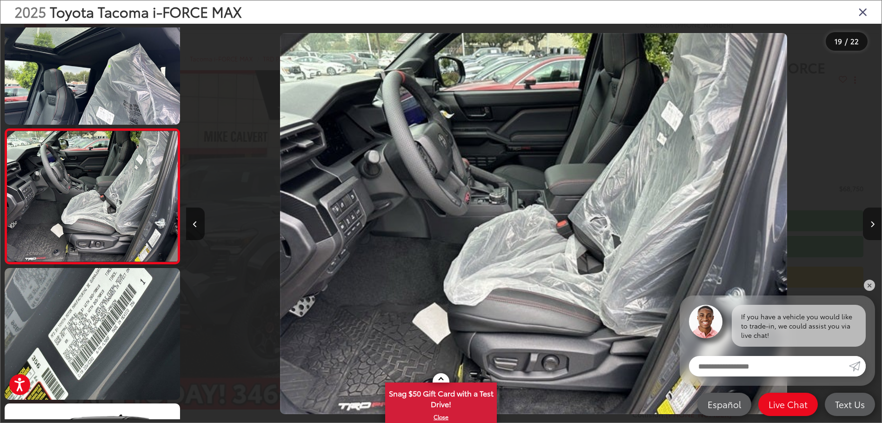
click at [873, 219] on button "Next image" at bounding box center [872, 224] width 19 height 33
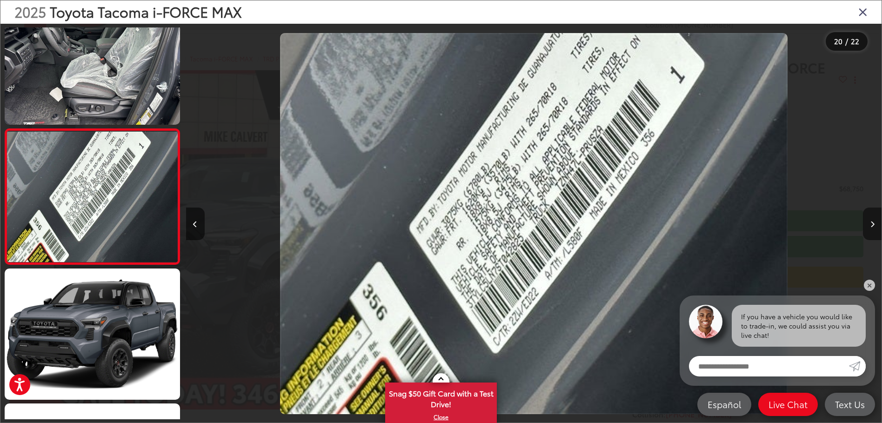
click at [873, 219] on button "Next image" at bounding box center [872, 224] width 19 height 33
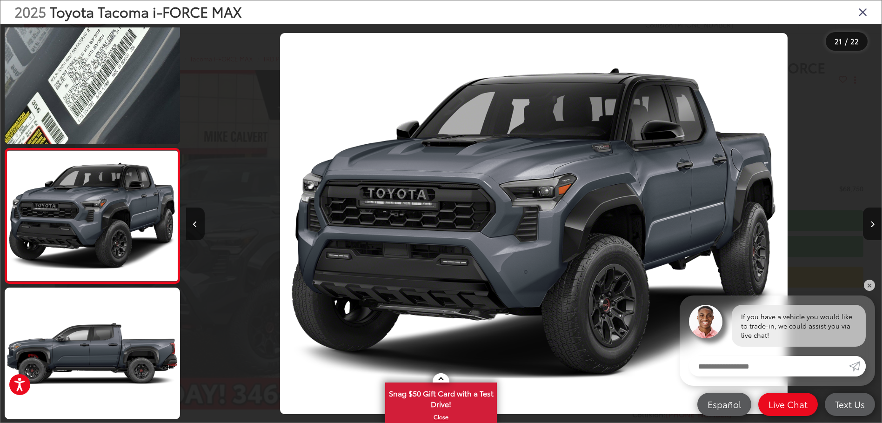
click at [860, 13] on icon "Close gallery" at bounding box center [863, 12] width 9 height 12
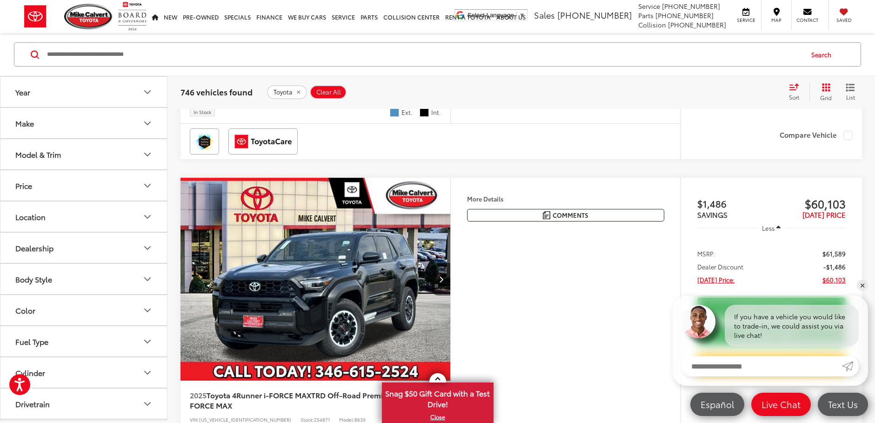
scroll to position [3545, 0]
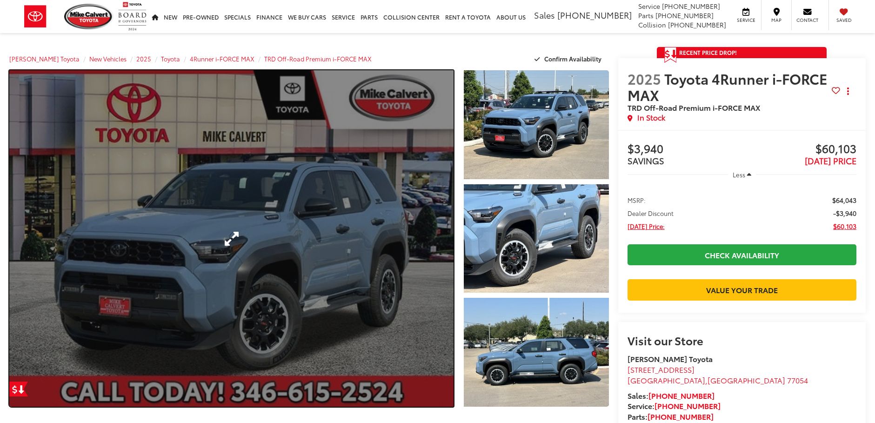
click at [287, 221] on link "Expand Photo 0" at bounding box center [231, 238] width 444 height 336
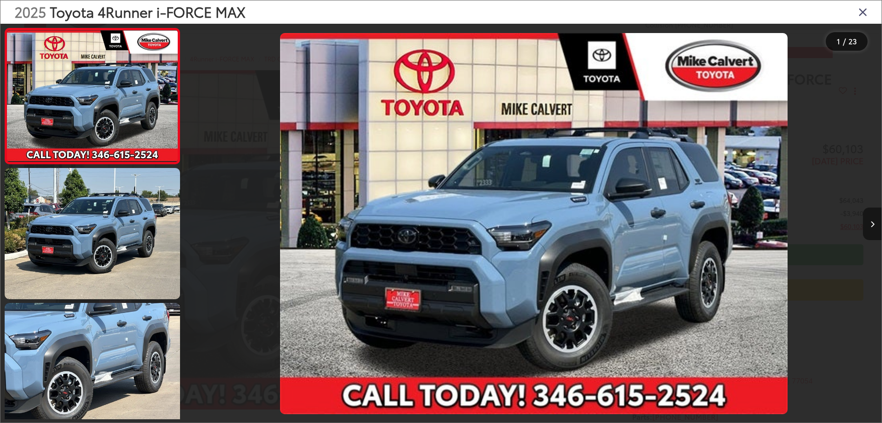
click at [872, 226] on icon "Next image" at bounding box center [873, 224] width 4 height 7
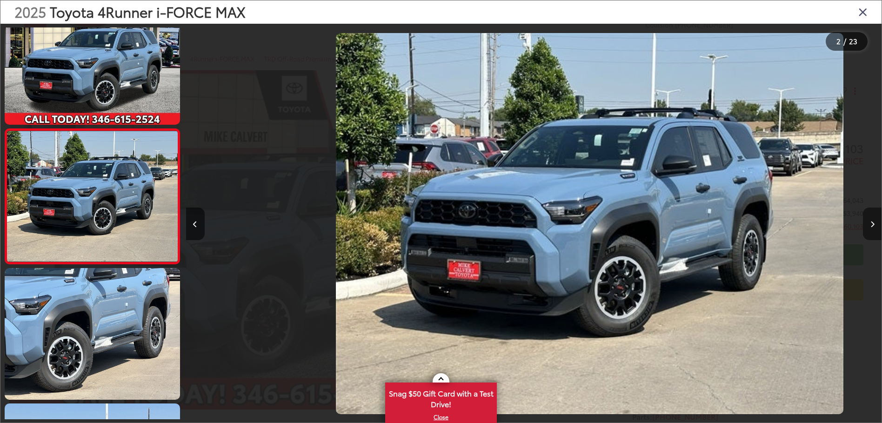
scroll to position [0, 696]
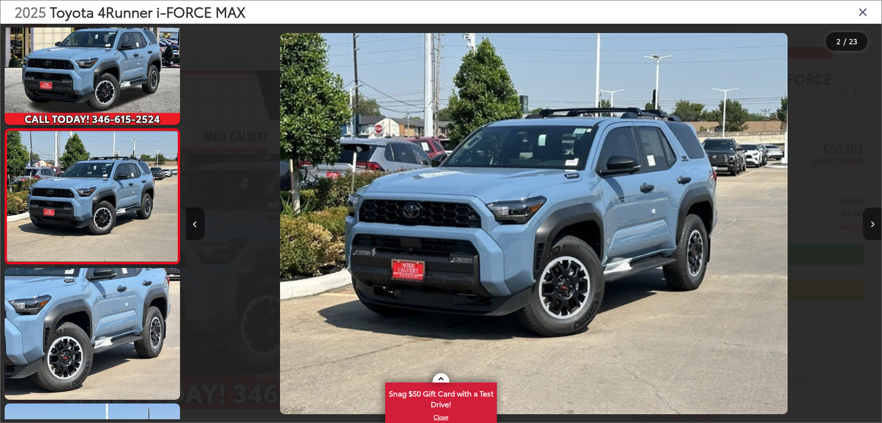
click at [872, 226] on icon "Next image" at bounding box center [873, 224] width 4 height 7
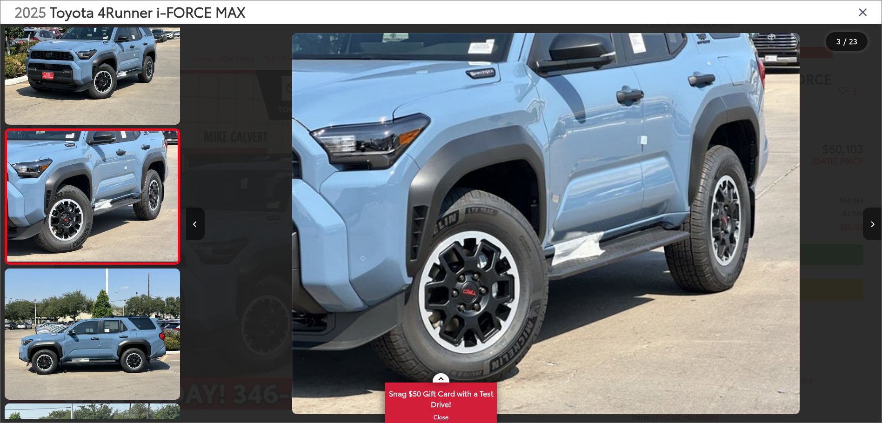
scroll to position [0, 1391]
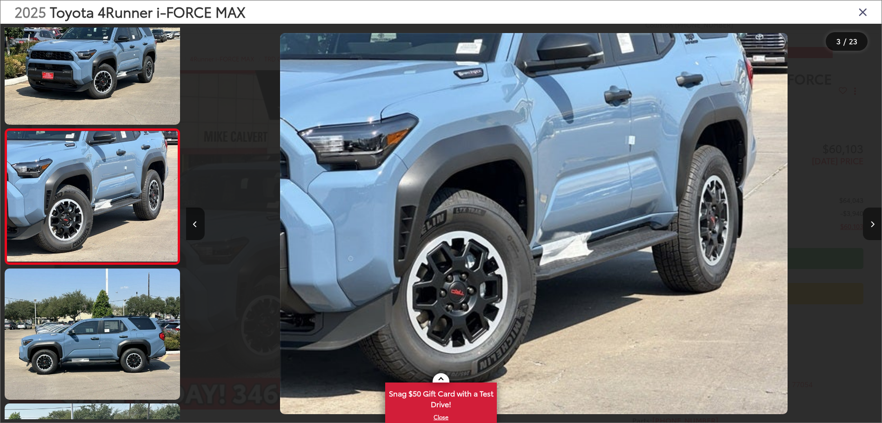
click at [872, 226] on icon "Next image" at bounding box center [873, 224] width 4 height 7
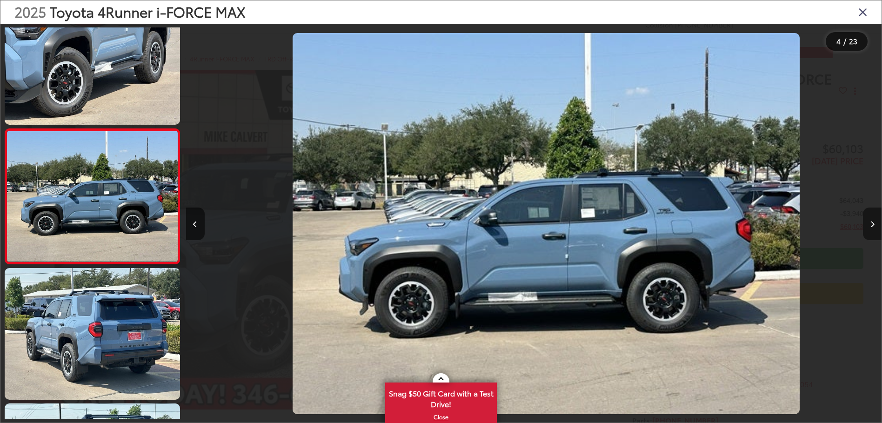
scroll to position [0, 2088]
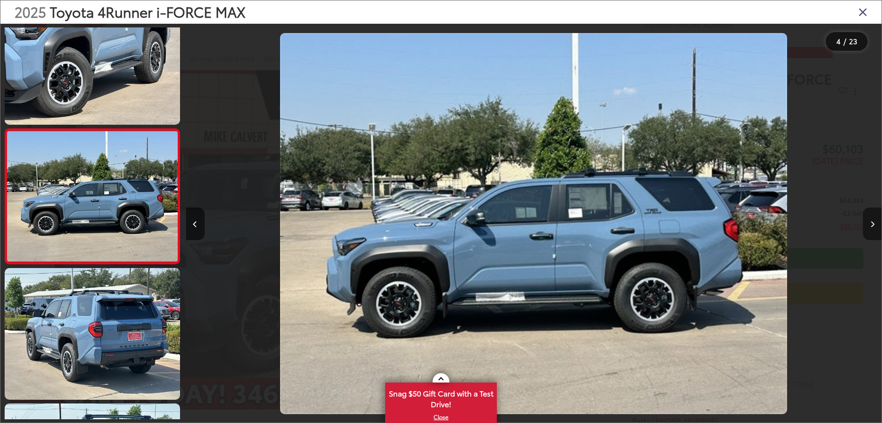
click at [872, 226] on icon "Next image" at bounding box center [873, 224] width 4 height 7
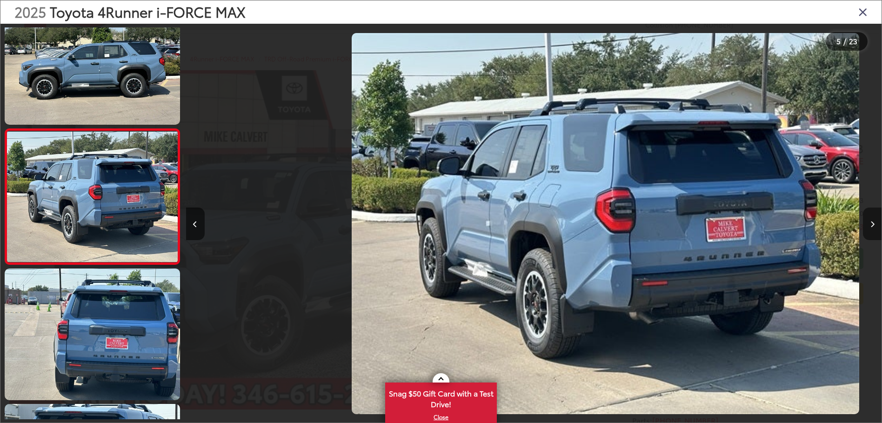
scroll to position [0, 2783]
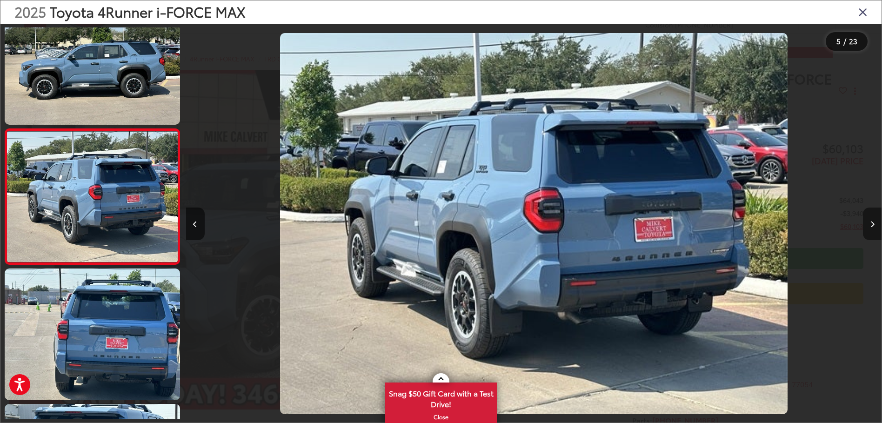
click at [872, 226] on icon "Next image" at bounding box center [873, 224] width 4 height 7
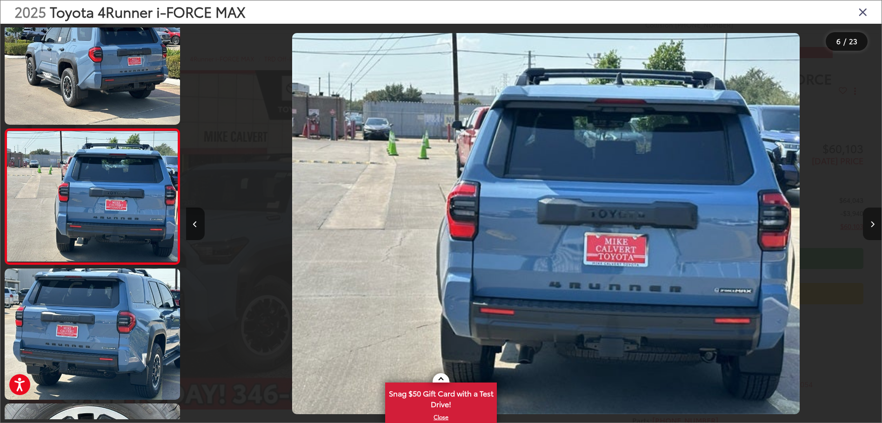
scroll to position [0, 3479]
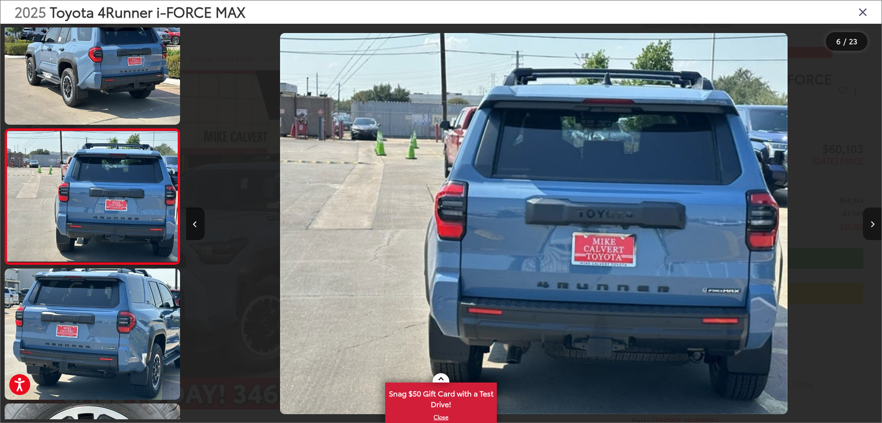
click at [872, 226] on icon "Next image" at bounding box center [873, 224] width 4 height 7
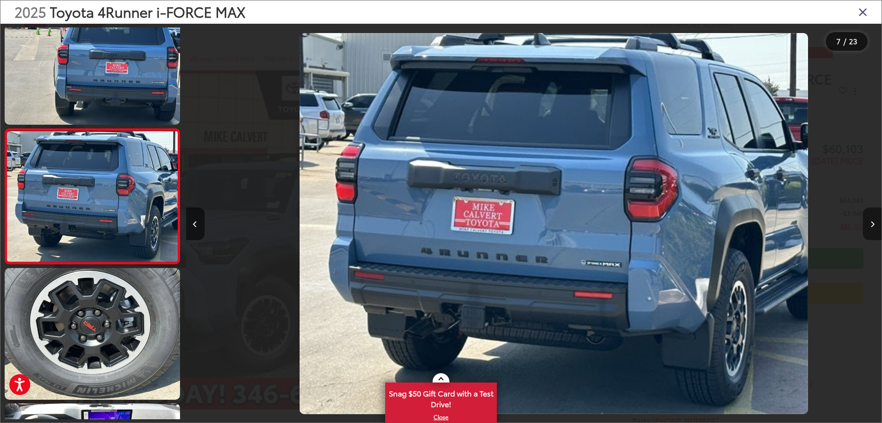
scroll to position [0, 4175]
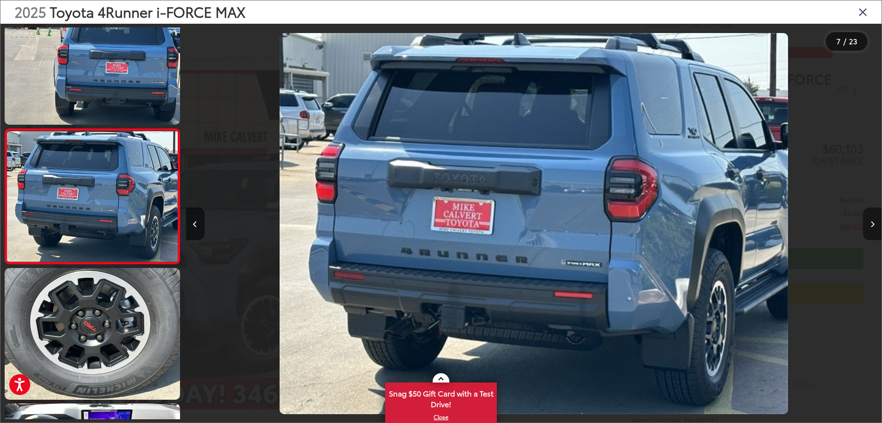
click at [872, 226] on icon "Next image" at bounding box center [873, 224] width 4 height 7
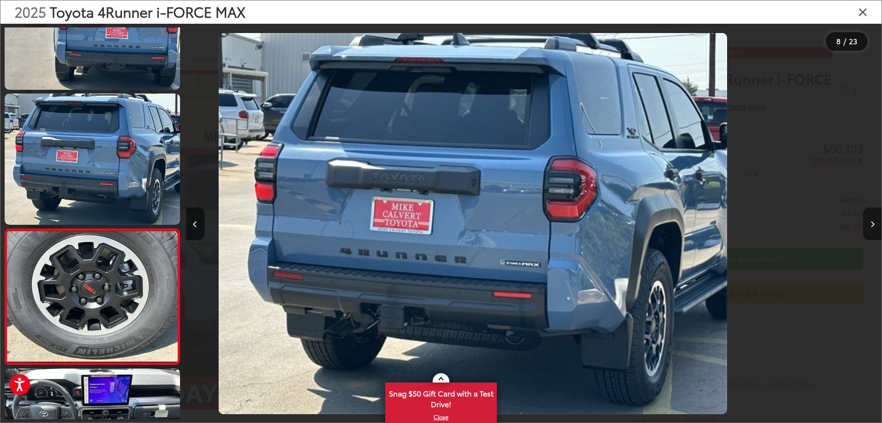
scroll to position [0, 0]
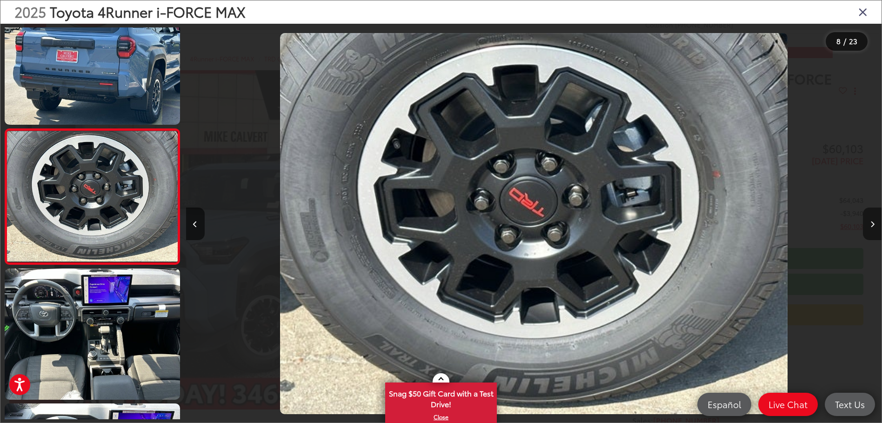
click at [872, 226] on icon "Next image" at bounding box center [873, 224] width 4 height 7
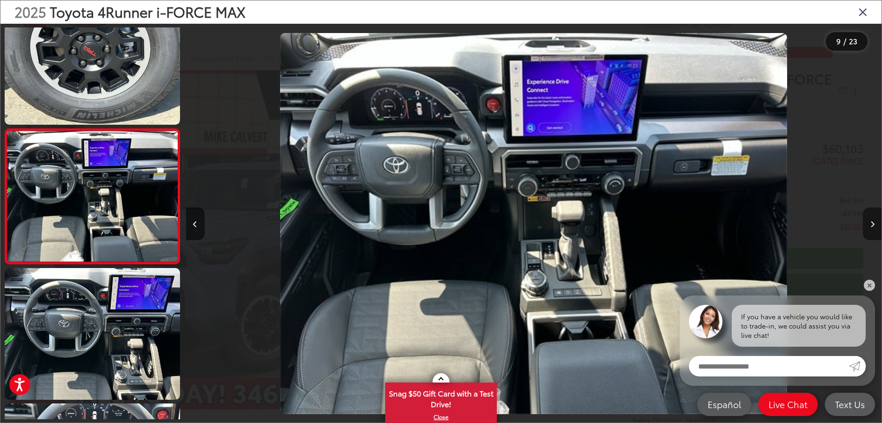
click at [872, 226] on icon "Next image" at bounding box center [873, 224] width 4 height 7
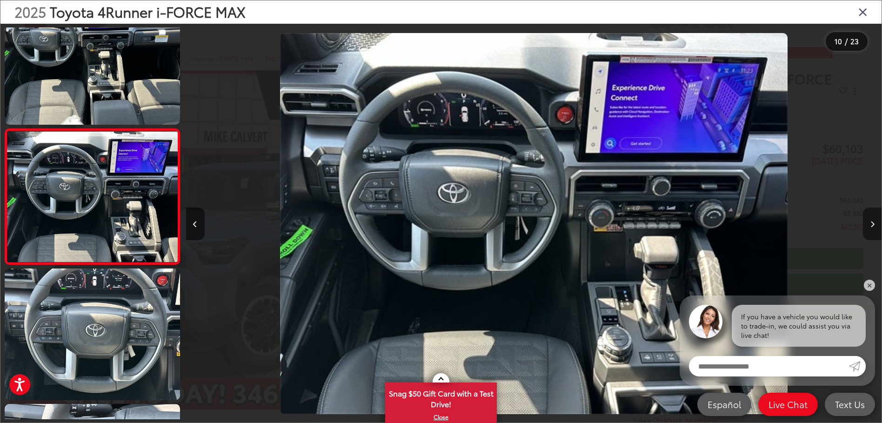
click at [872, 226] on icon "Next image" at bounding box center [873, 224] width 4 height 7
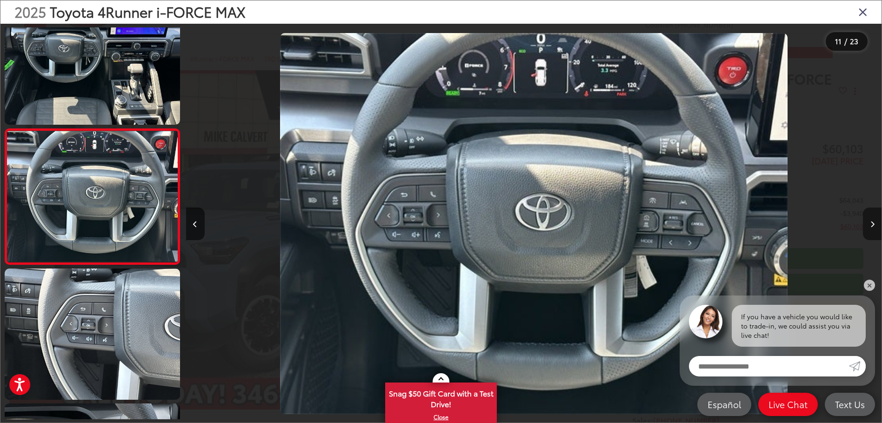
click at [872, 226] on icon "Next image" at bounding box center [873, 224] width 4 height 7
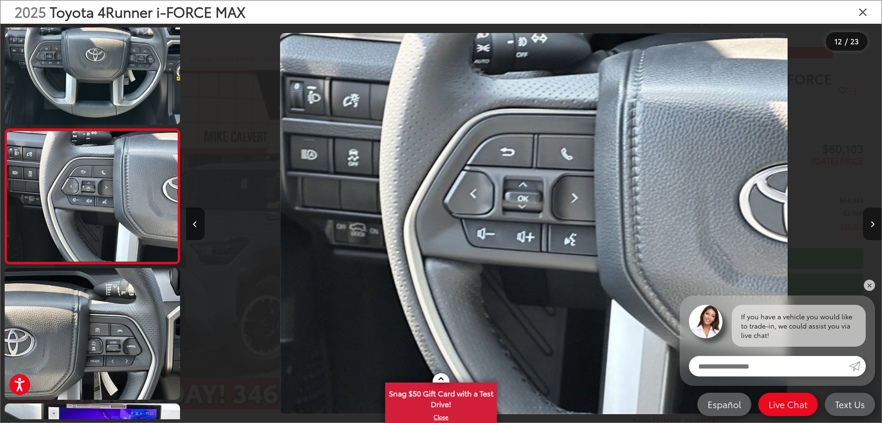
click at [872, 226] on icon "Next image" at bounding box center [873, 224] width 4 height 7
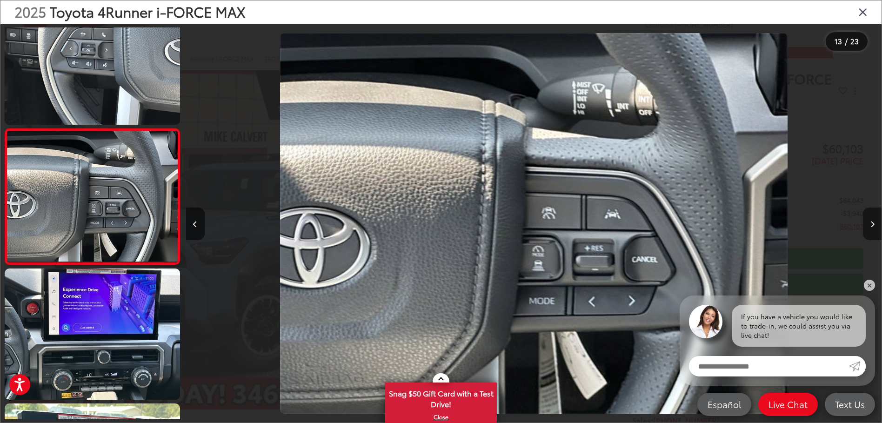
click at [872, 226] on icon "Next image" at bounding box center [873, 224] width 4 height 7
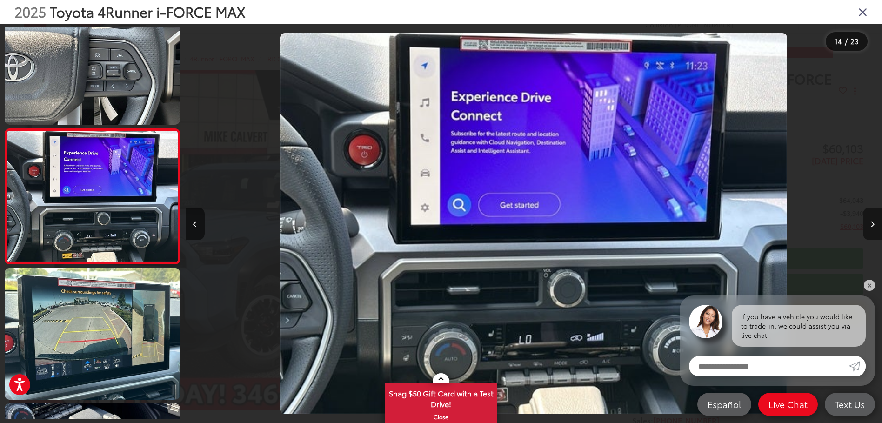
click at [872, 226] on icon "Next image" at bounding box center [873, 224] width 4 height 7
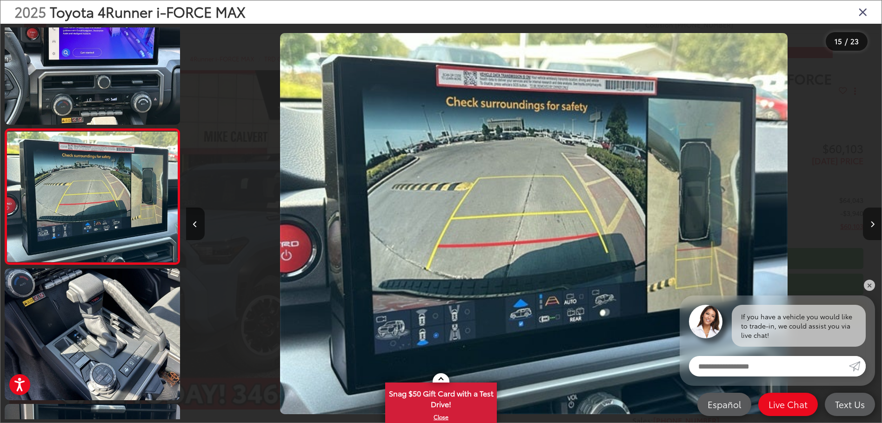
click at [872, 226] on icon "Next image" at bounding box center [873, 224] width 4 height 7
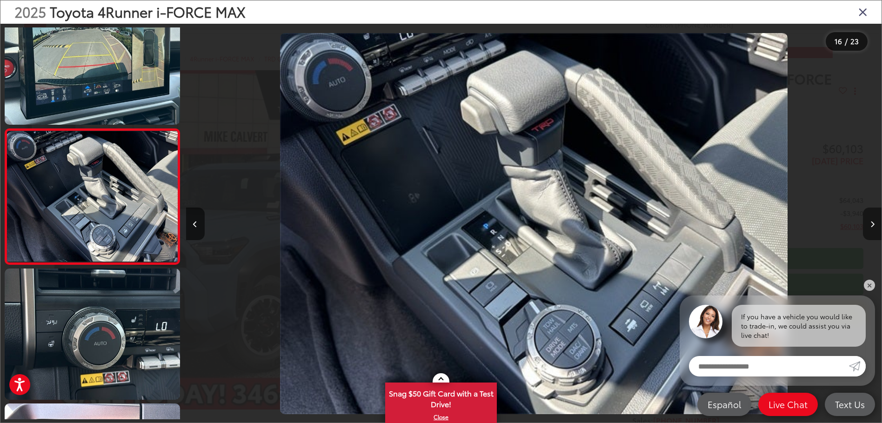
click at [872, 226] on icon "Next image" at bounding box center [873, 224] width 4 height 7
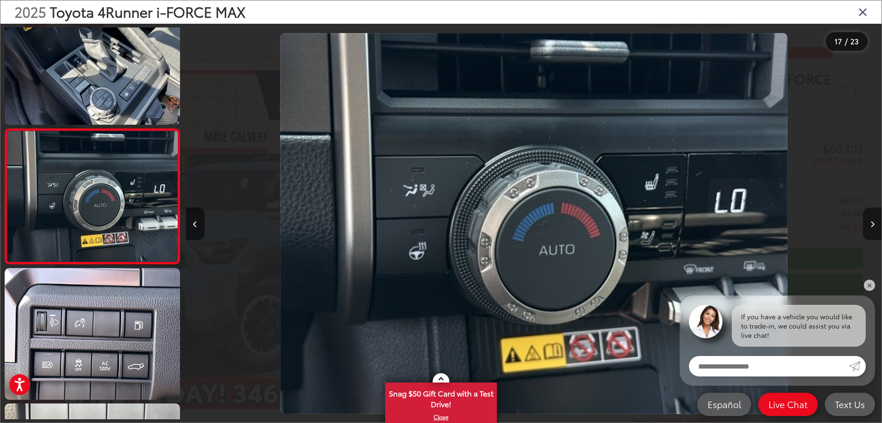
click at [872, 226] on icon "Next image" at bounding box center [873, 224] width 4 height 7
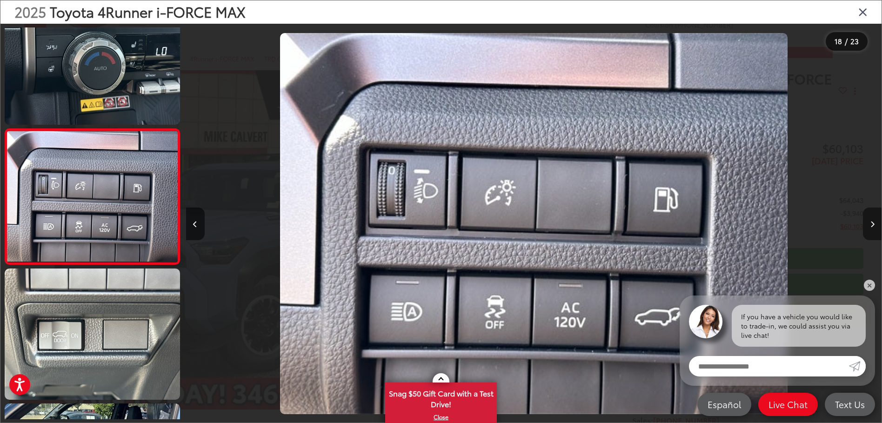
click at [872, 226] on icon "Next image" at bounding box center [873, 224] width 4 height 7
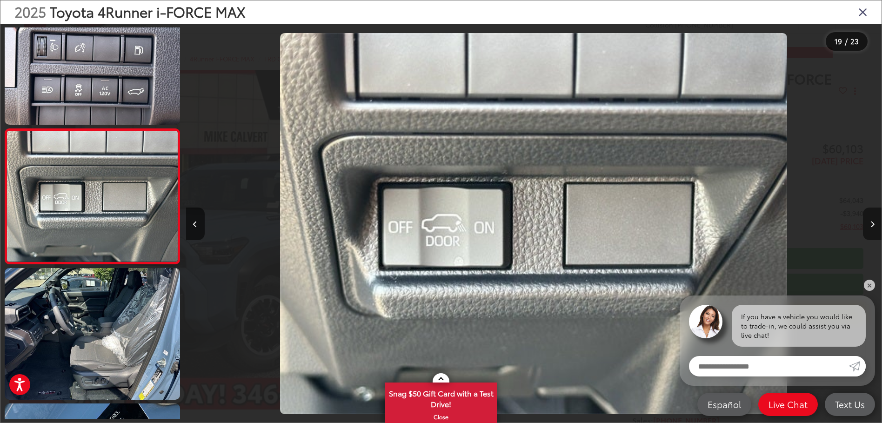
click at [872, 226] on icon "Next image" at bounding box center [873, 224] width 4 height 7
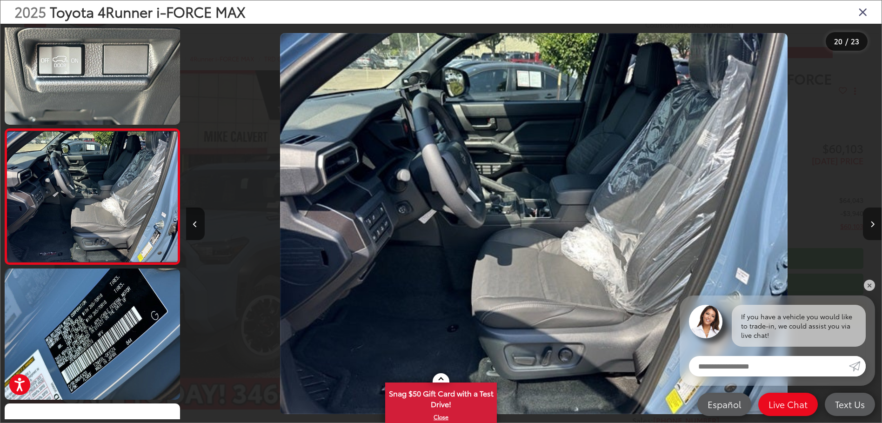
click at [872, 226] on icon "Next image" at bounding box center [873, 224] width 4 height 7
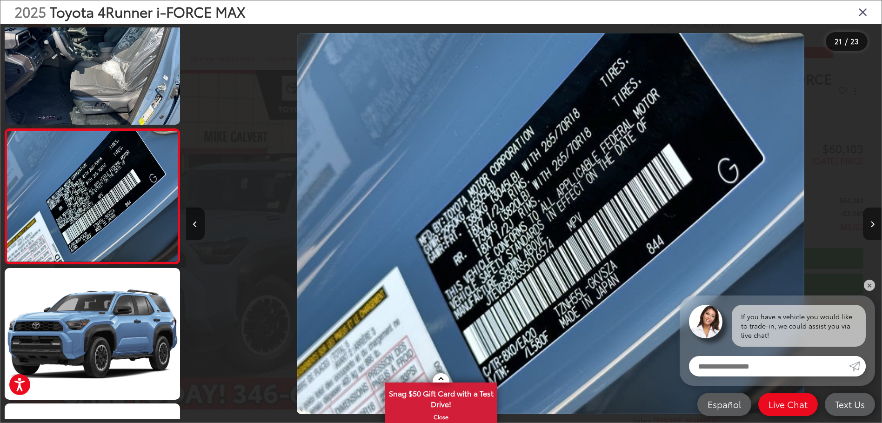
click at [872, 226] on icon "Next image" at bounding box center [873, 224] width 4 height 7
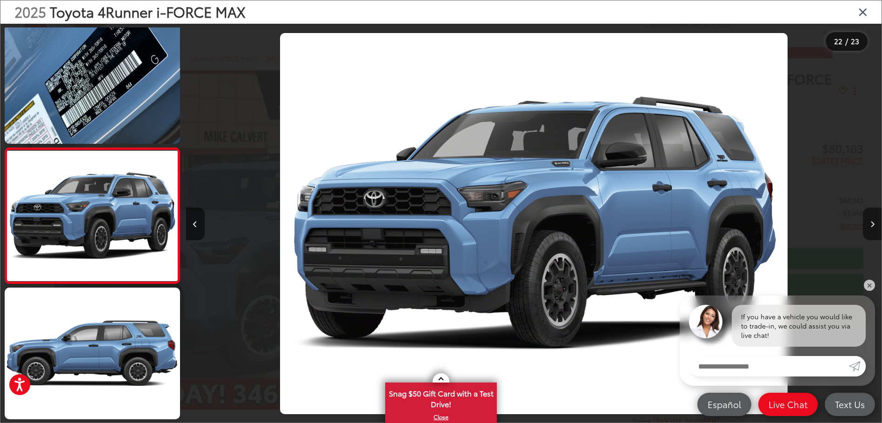
click at [872, 226] on icon "Next image" at bounding box center [873, 224] width 4 height 7
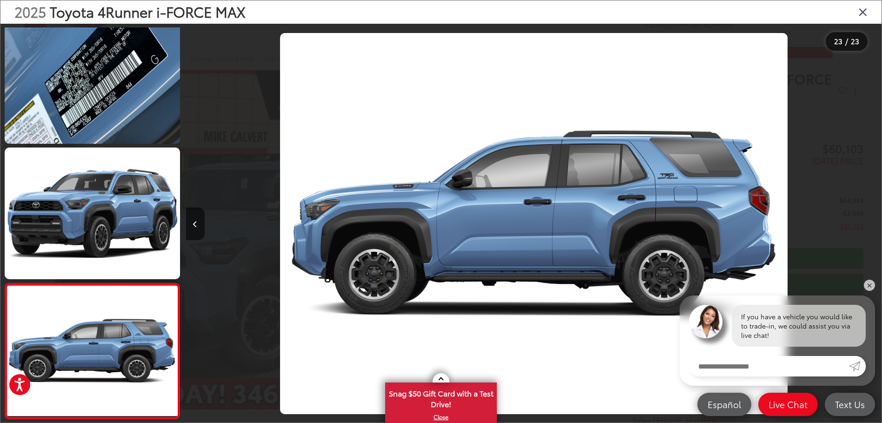
click at [864, 12] on icon "Close gallery" at bounding box center [863, 12] width 9 height 12
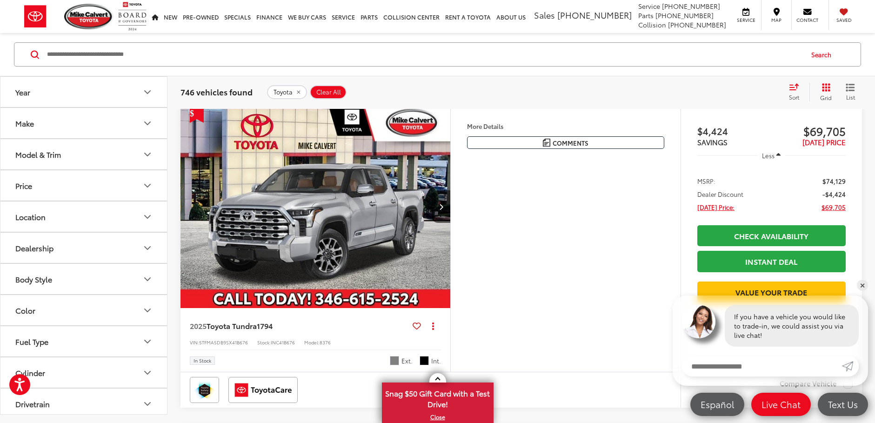
scroll to position [93, 0]
click at [151, 153] on icon "Model & Trim" at bounding box center [147, 154] width 11 height 11
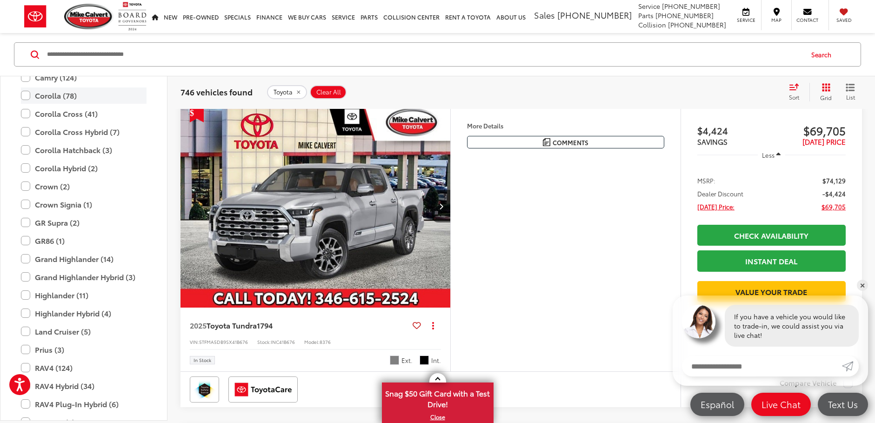
scroll to position [227, 0]
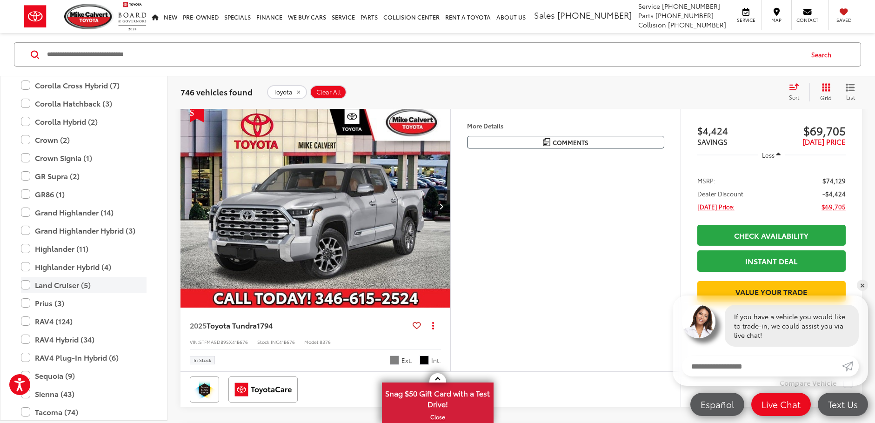
click at [27, 284] on label "Land Cruiser (5)" at bounding box center [84, 285] width 126 height 16
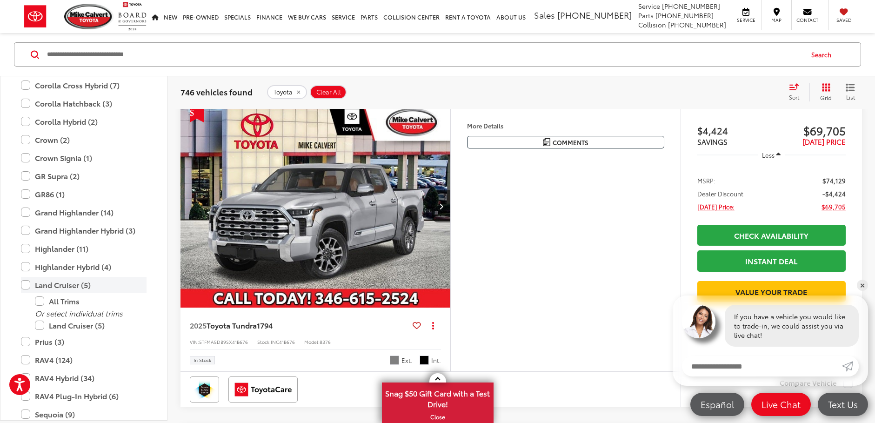
scroll to position [87, 0]
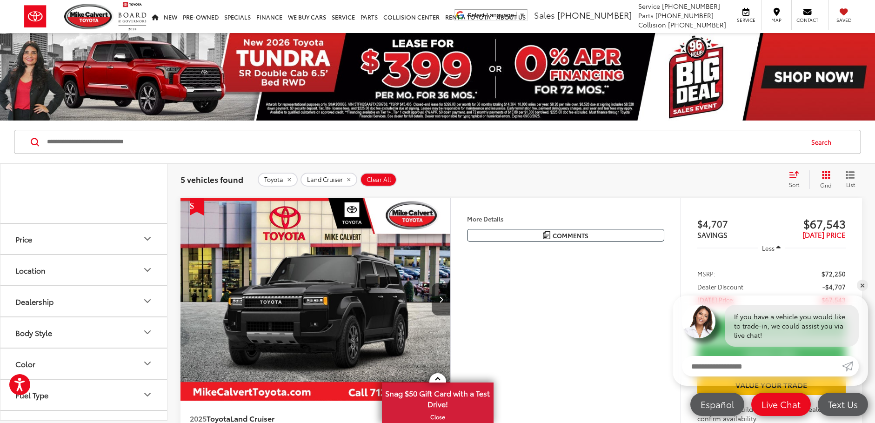
scroll to position [747, 0]
